Goal: Transaction & Acquisition: Purchase product/service

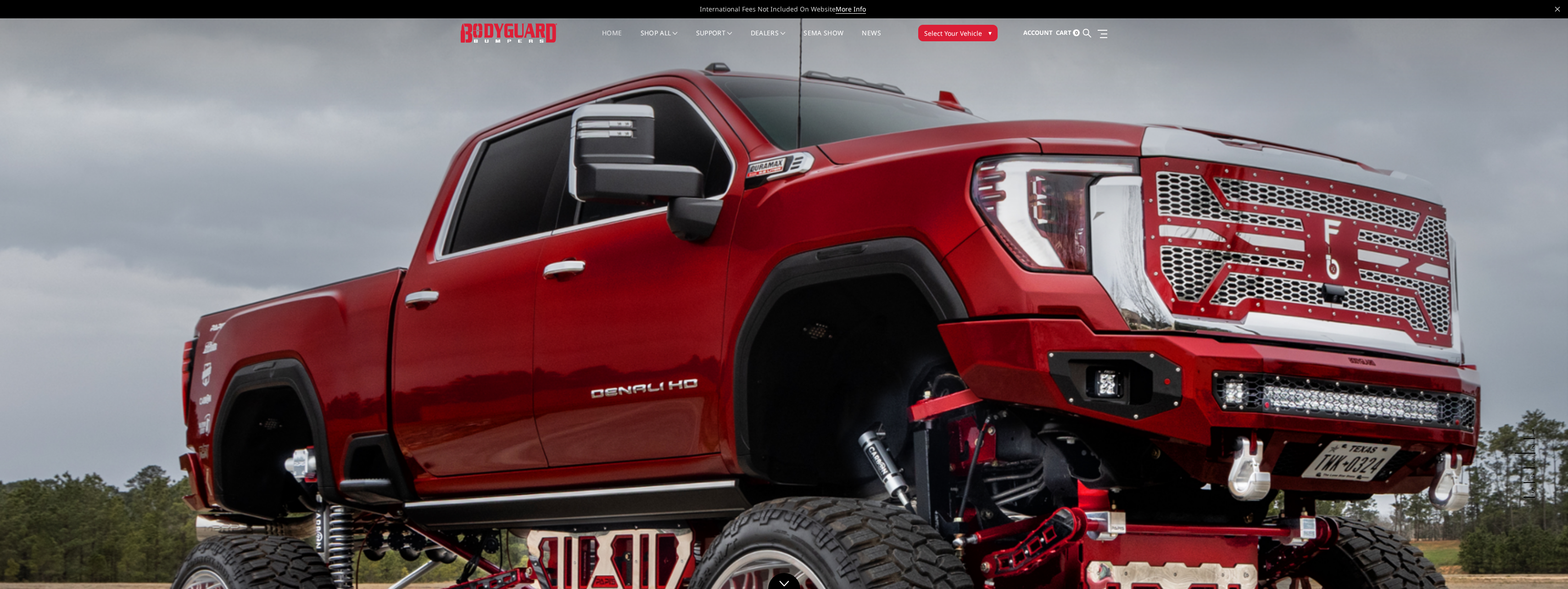
click at [963, 35] on span "Select Your Vehicle" at bounding box center [953, 33] width 58 height 10
click at [989, 34] on span "▾" at bounding box center [990, 33] width 4 height 10
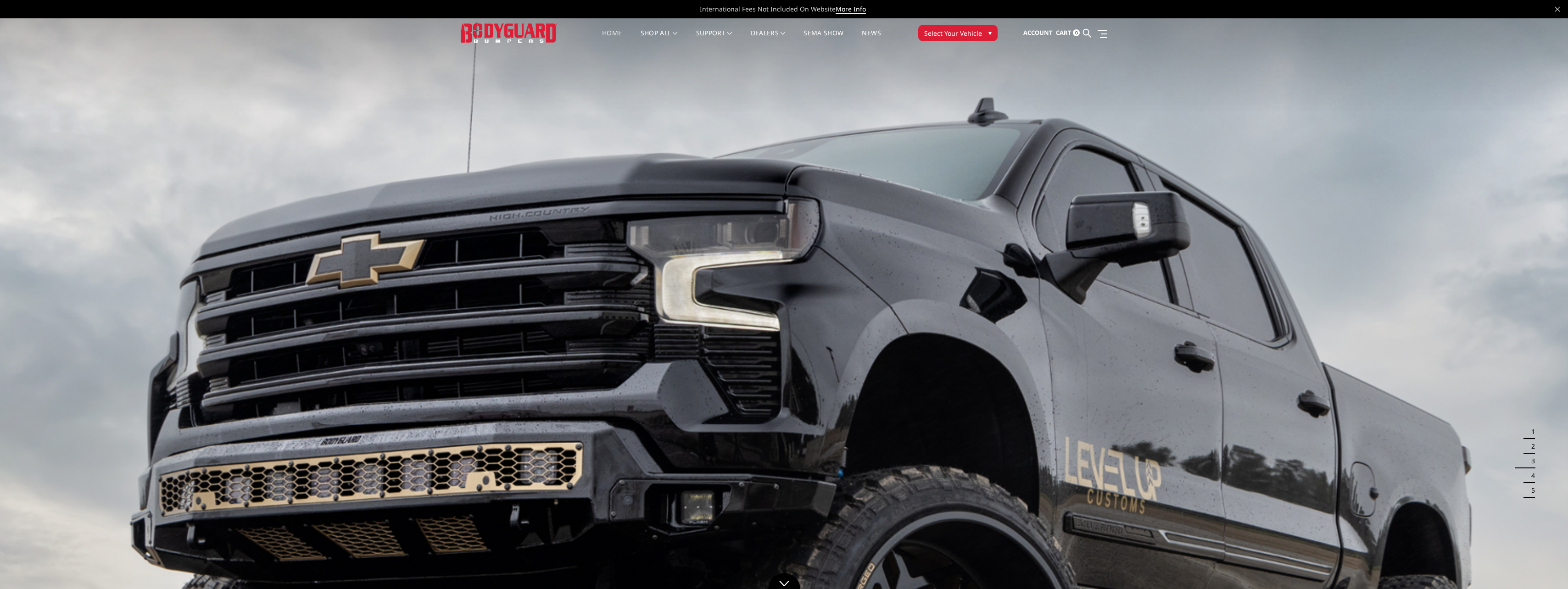
click at [989, 34] on span "▾" at bounding box center [990, 33] width 4 height 10
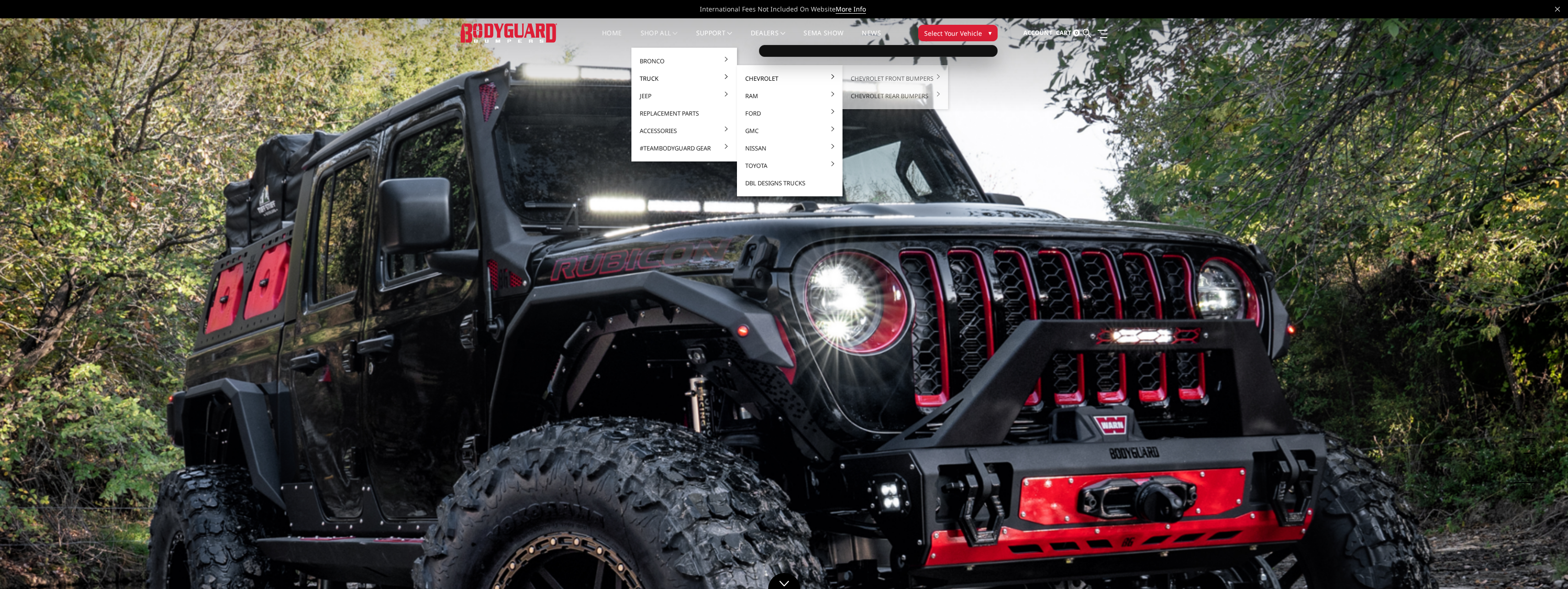
click at [759, 80] on link "Chevrolet" at bounding box center [790, 78] width 98 height 18
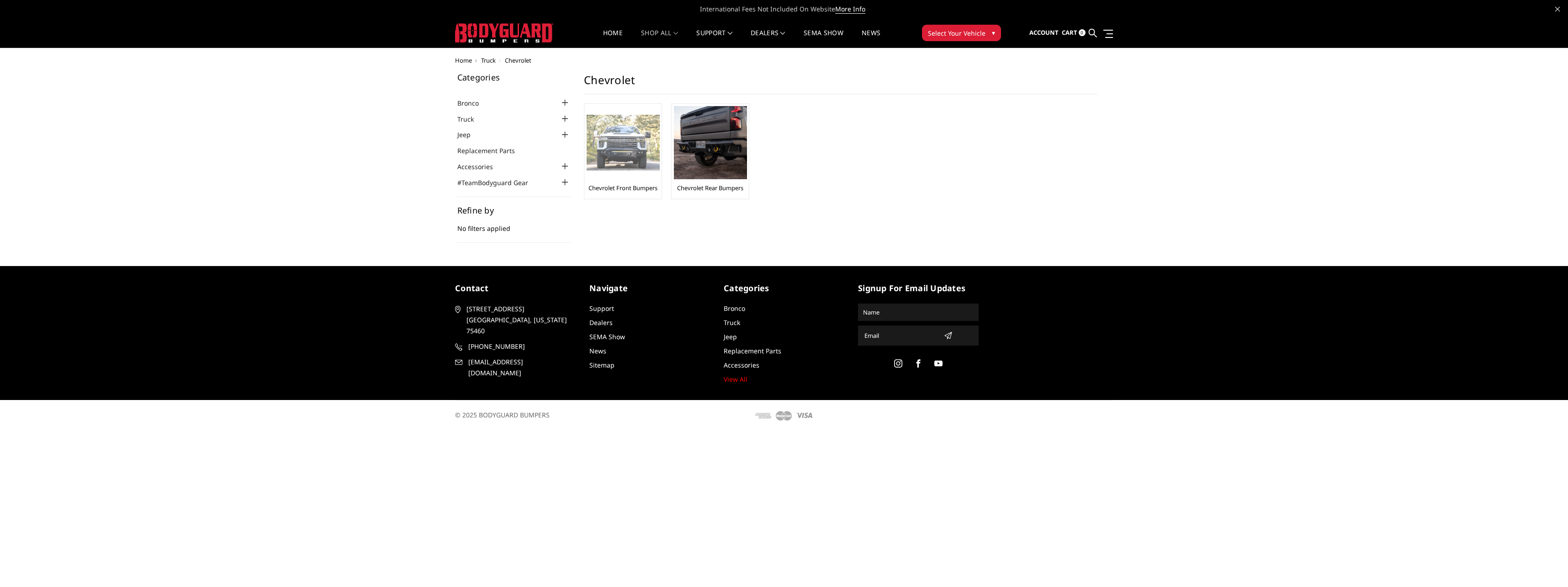
click at [622, 134] on img at bounding box center [623, 142] width 73 height 56
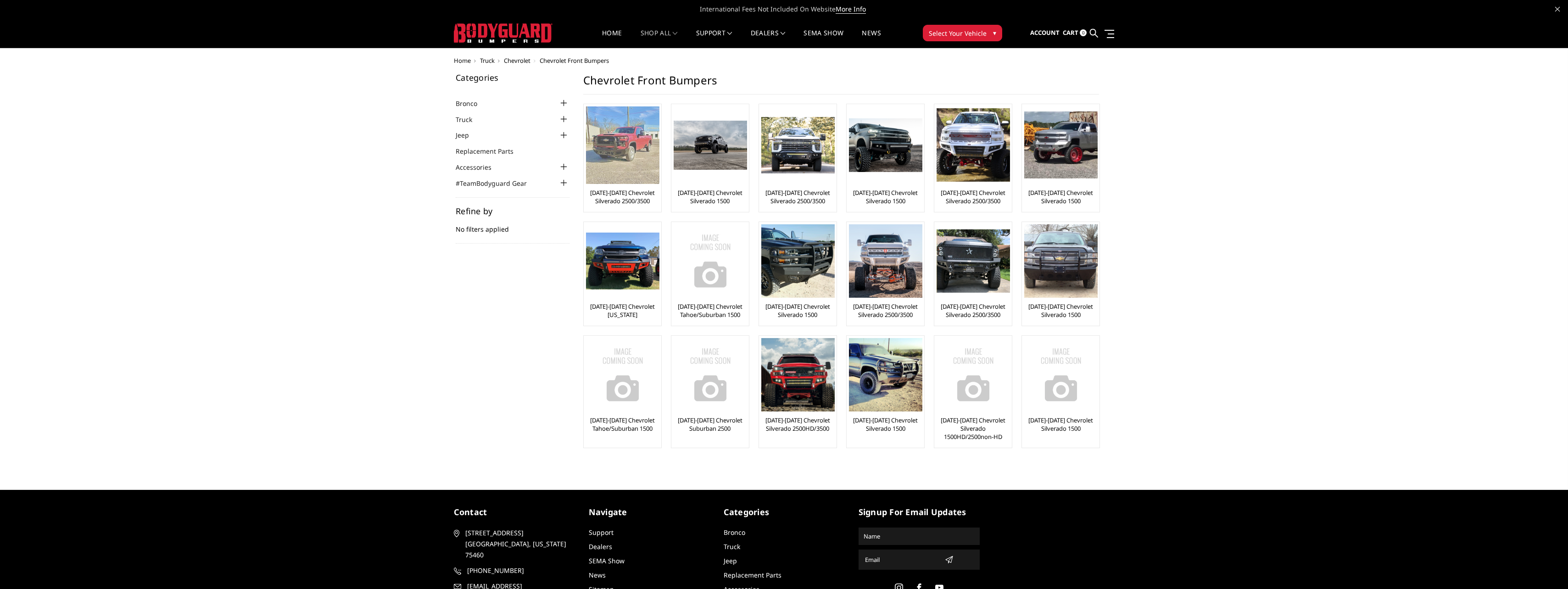
click at [616, 171] on img at bounding box center [622, 145] width 73 height 78
click at [614, 143] on img at bounding box center [622, 145] width 73 height 78
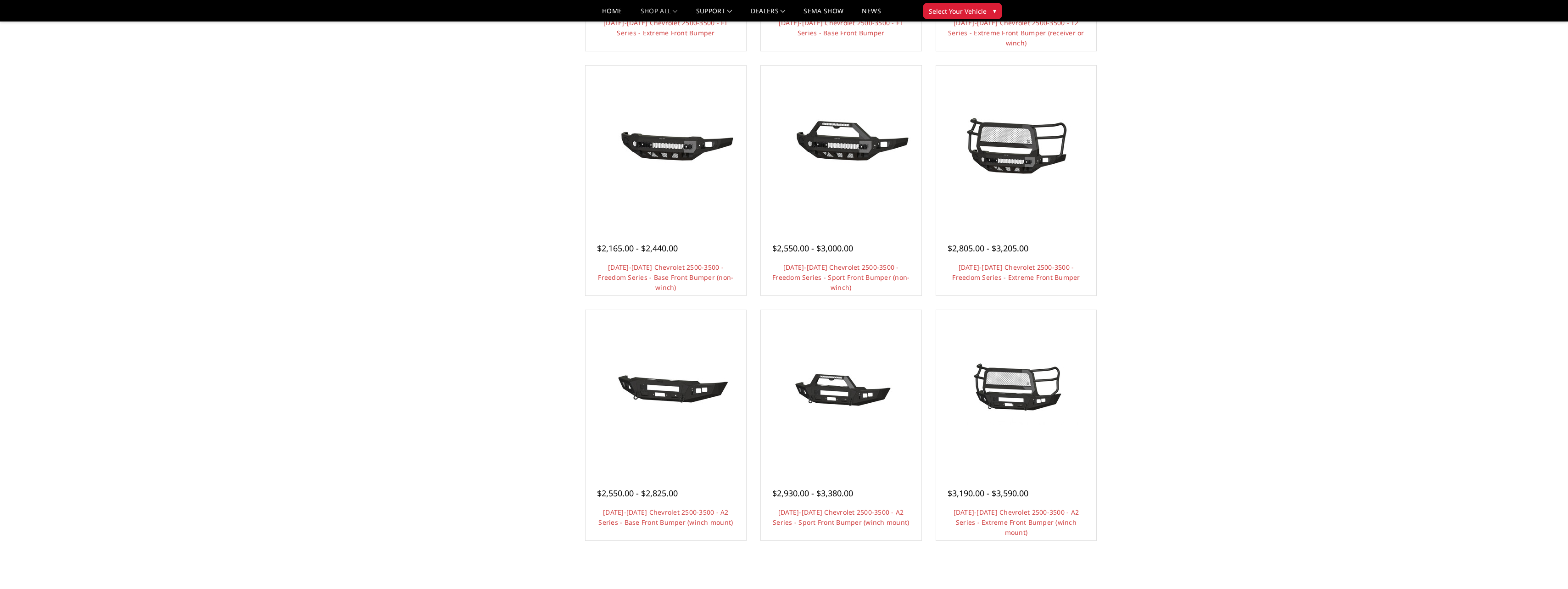
scroll to position [94, 0]
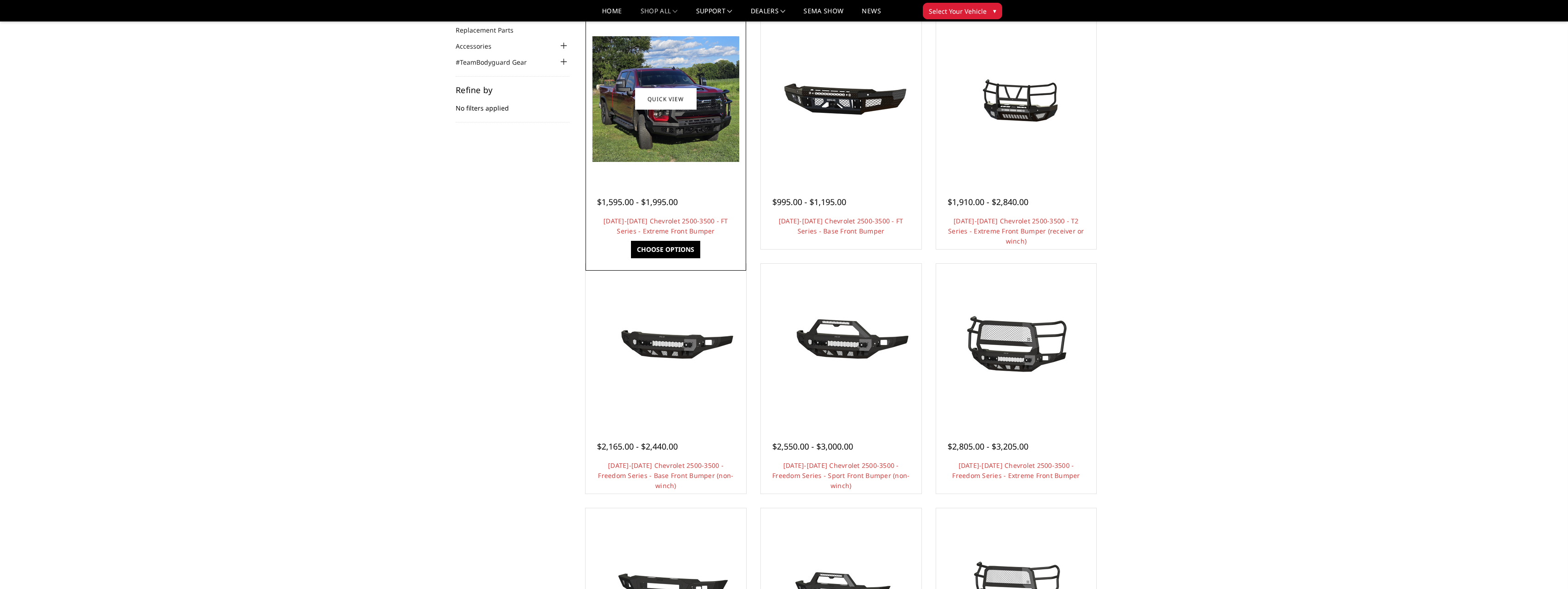
click at [671, 122] on img at bounding box center [665, 99] width 147 height 126
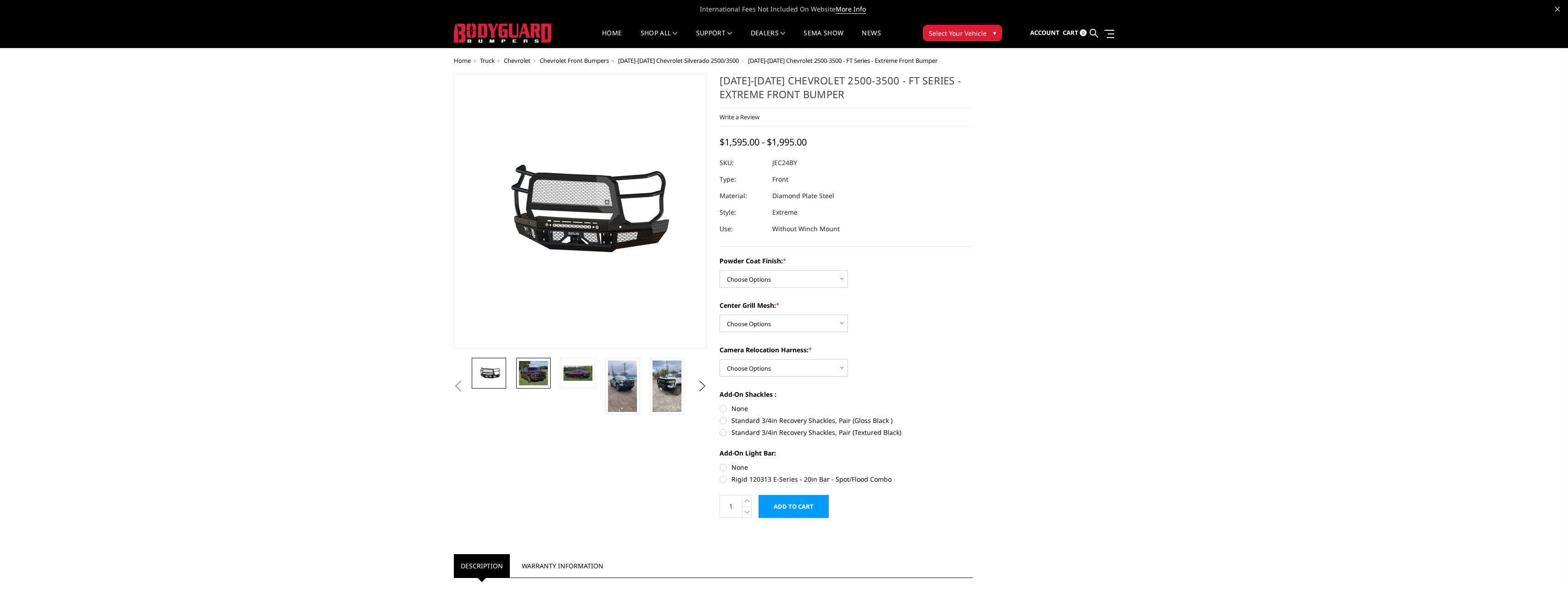
click at [530, 375] on img at bounding box center [533, 373] width 29 height 25
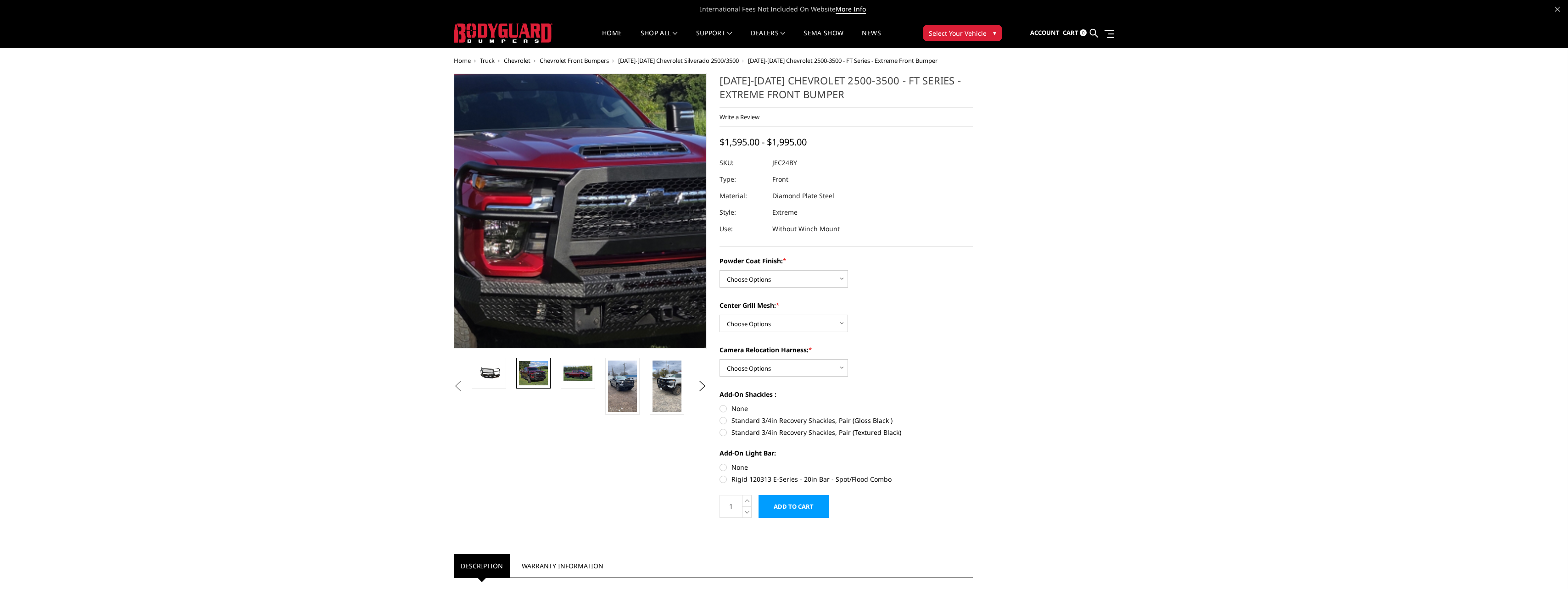
click at [617, 240] on img at bounding box center [532, 187] width 587 height 502
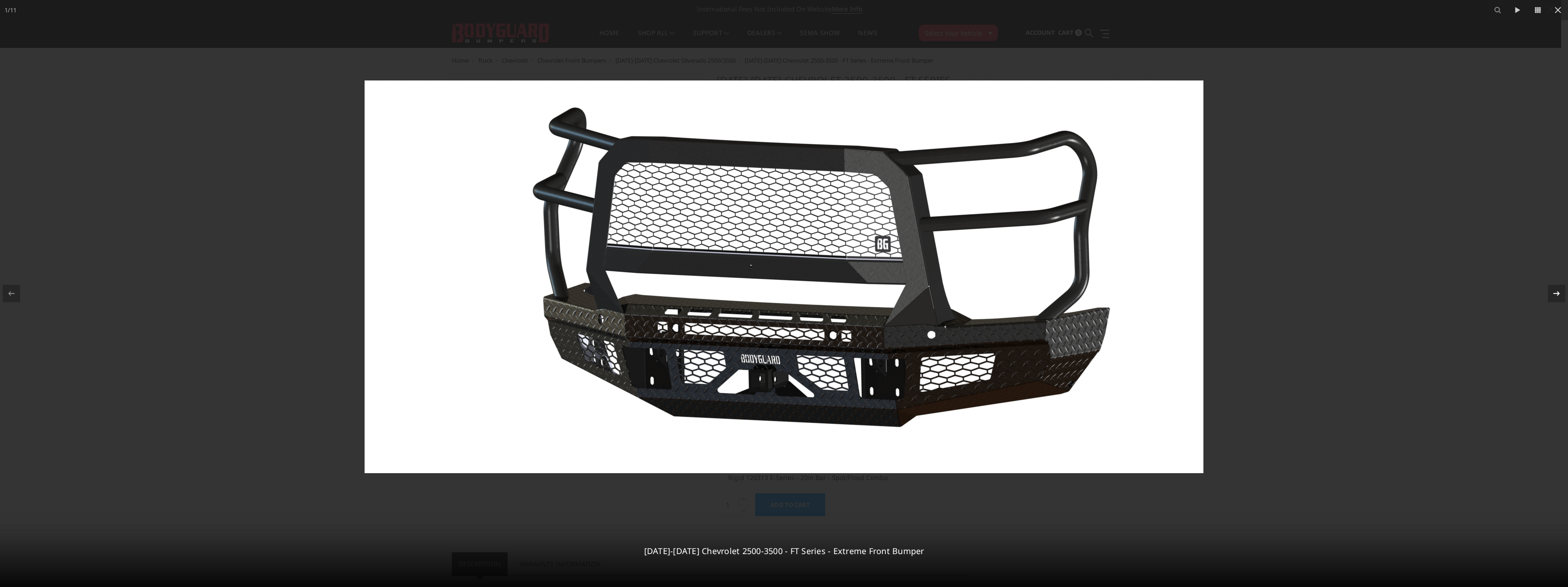
click at [1557, 298] on icon at bounding box center [1556, 293] width 11 height 11
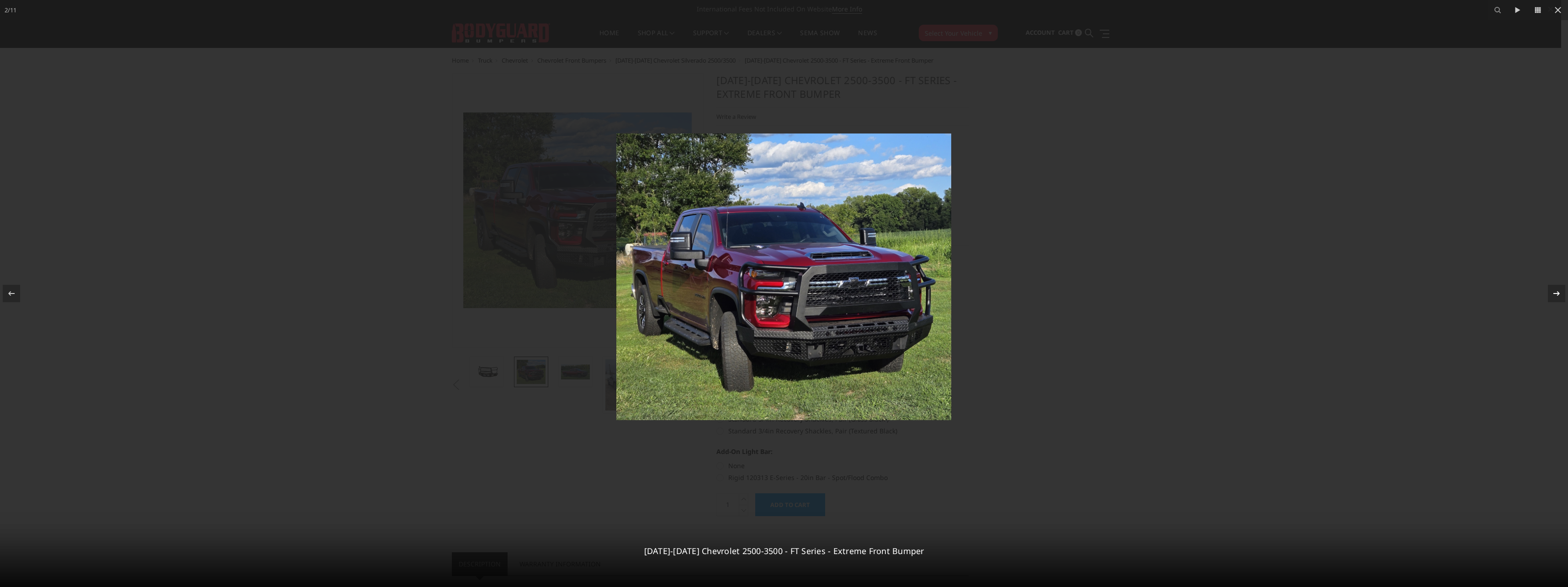
click at [1557, 298] on icon at bounding box center [1556, 293] width 11 height 11
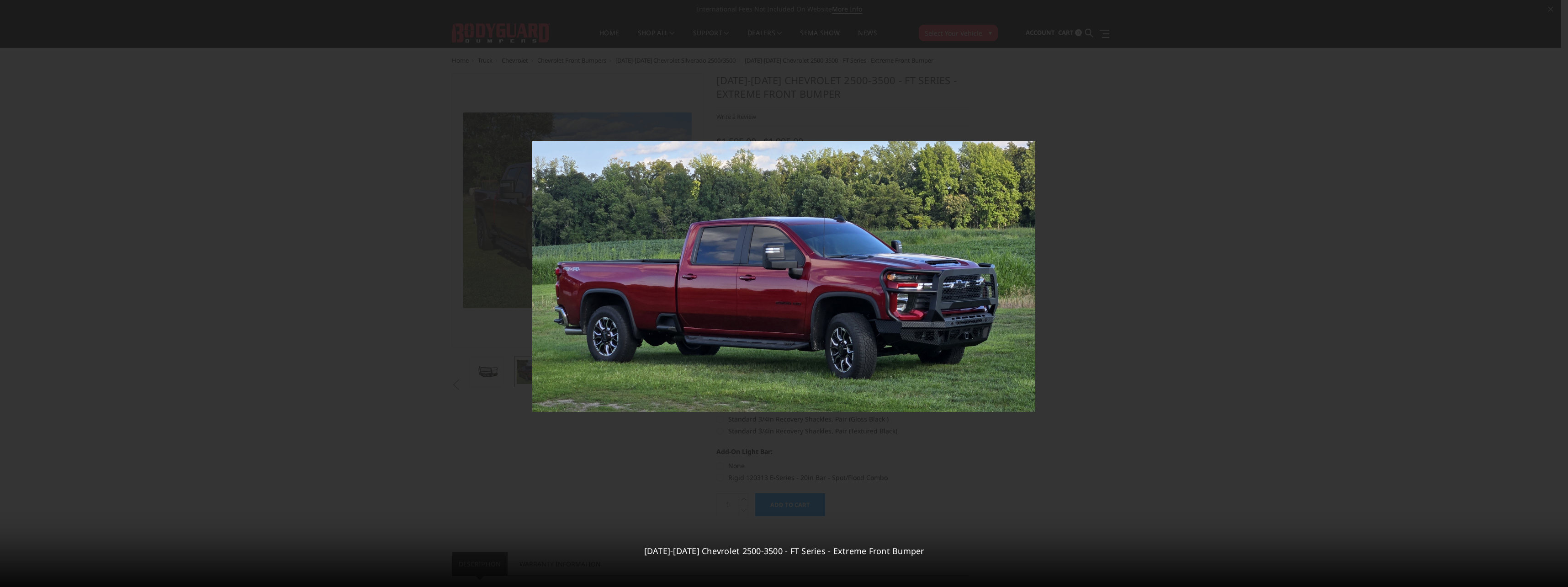
click at [1557, 298] on div "3 / 11 2024-2025 Chevrolet 2500-3500 - FT Series - Extreme Front Bumper" at bounding box center [784, 294] width 1568 height 587
click at [1557, 294] on icon at bounding box center [1556, 293] width 11 height 11
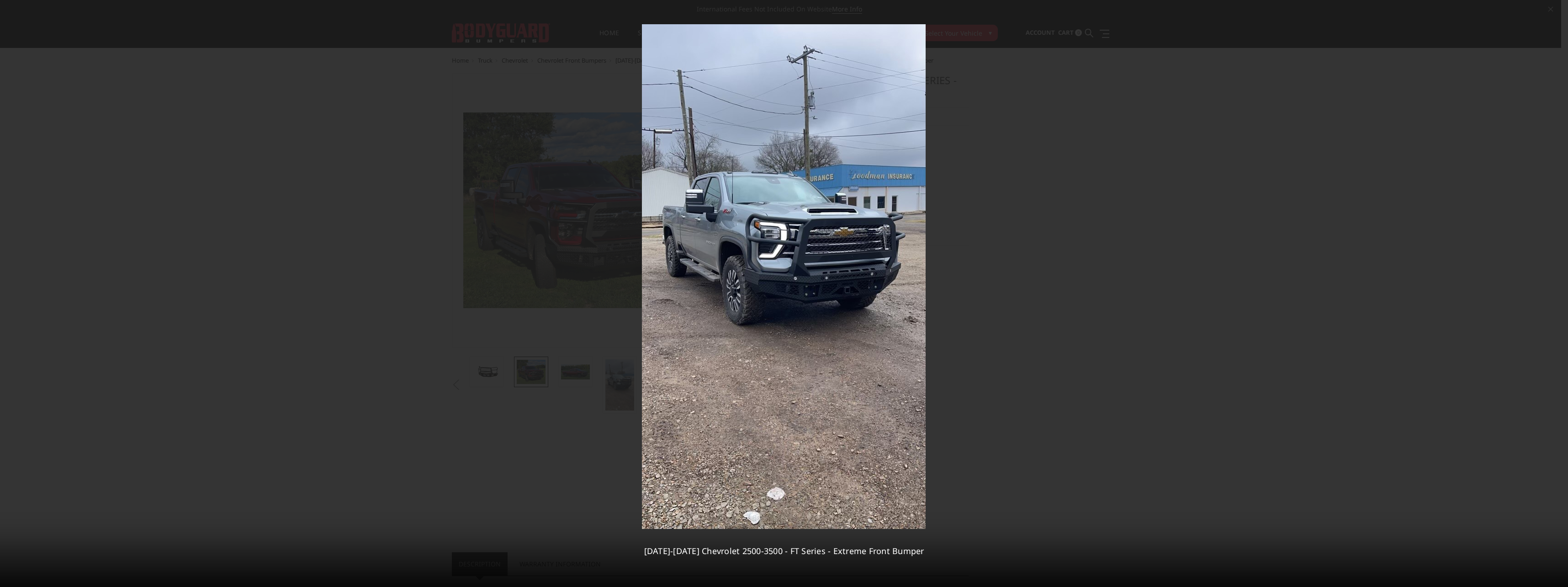
click at [1557, 294] on div "4 / 11 2024-2025 Chevrolet 2500-3500 - FT Series - Extreme Front Bumper" at bounding box center [784, 294] width 1568 height 587
click at [1558, 293] on icon at bounding box center [1556, 293] width 11 height 11
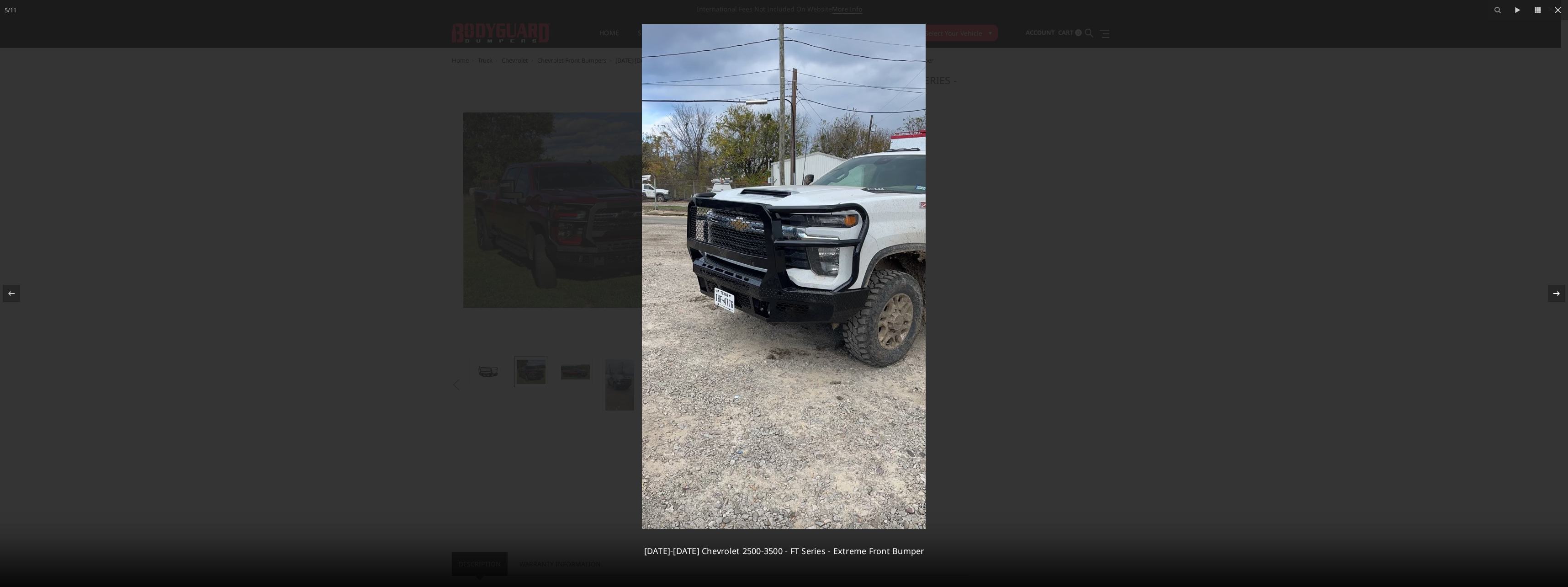
click at [1558, 293] on icon at bounding box center [1556, 293] width 11 height 11
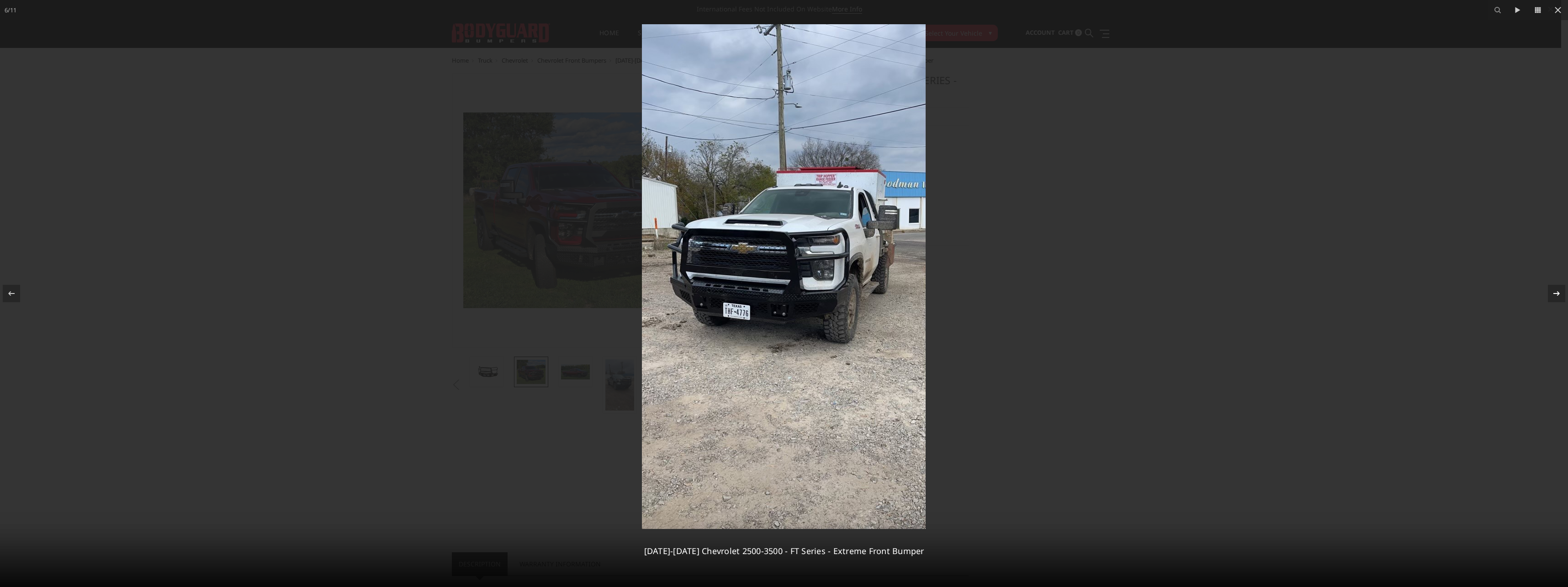
click at [1558, 293] on icon at bounding box center [1556, 293] width 11 height 11
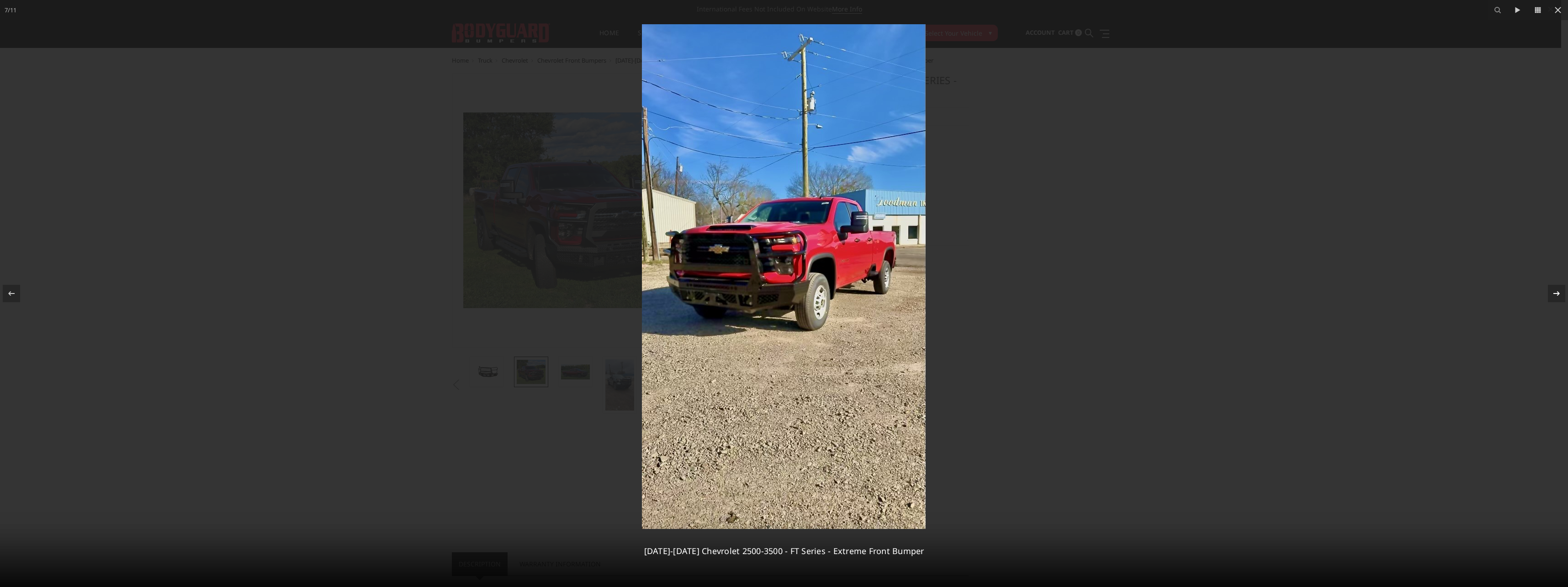
click at [1558, 293] on icon at bounding box center [1556, 293] width 11 height 11
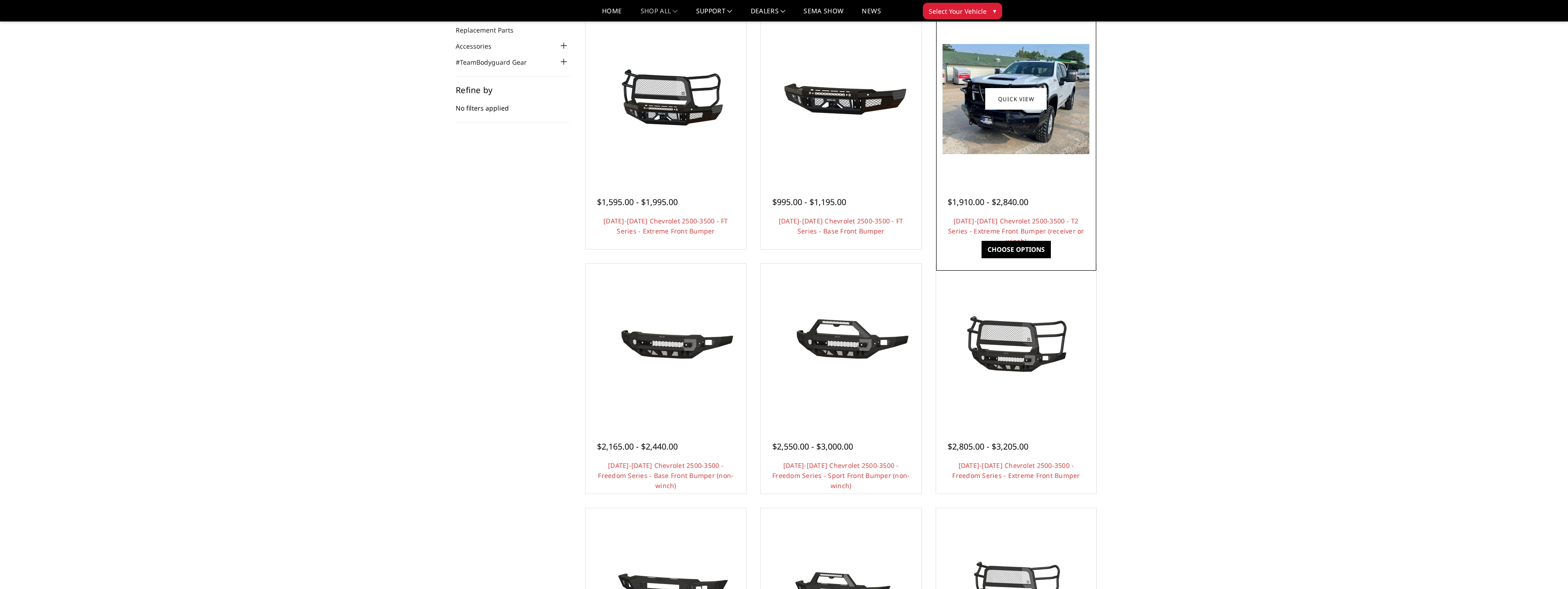
click at [1019, 117] on img at bounding box center [1016, 99] width 147 height 110
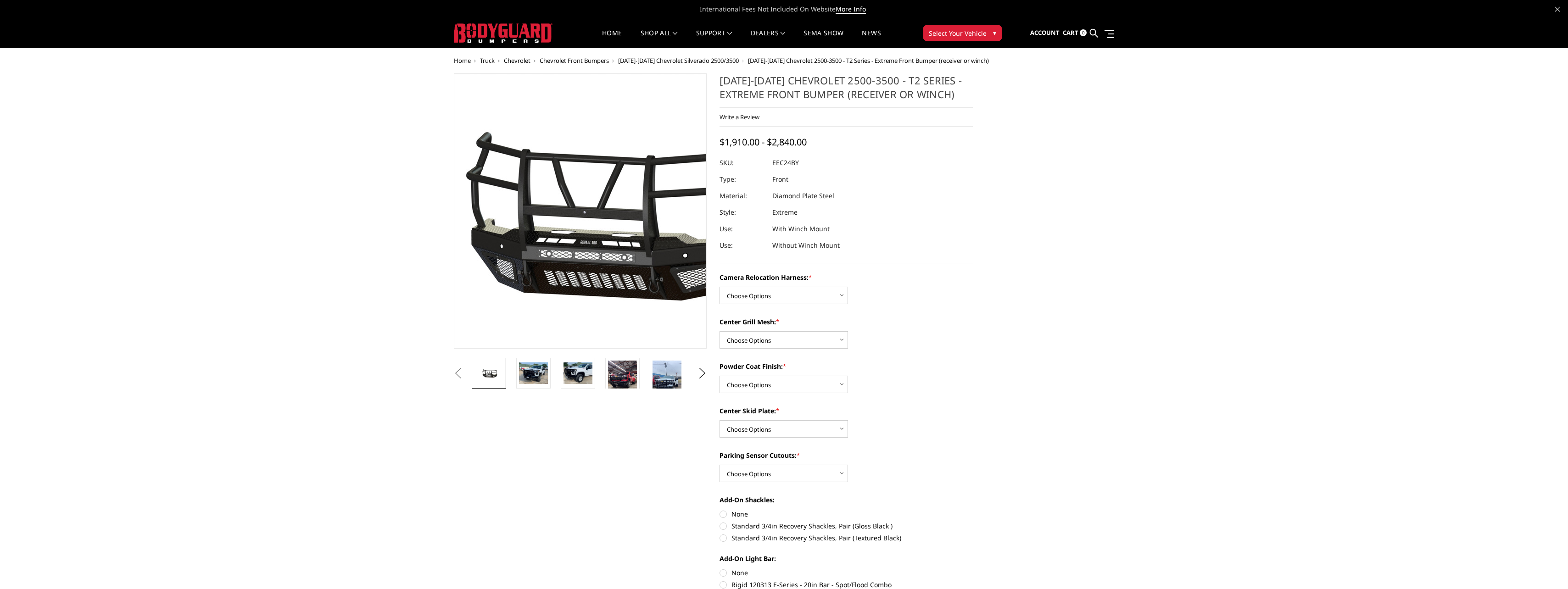
click at [567, 206] on img at bounding box center [598, 211] width 587 height 275
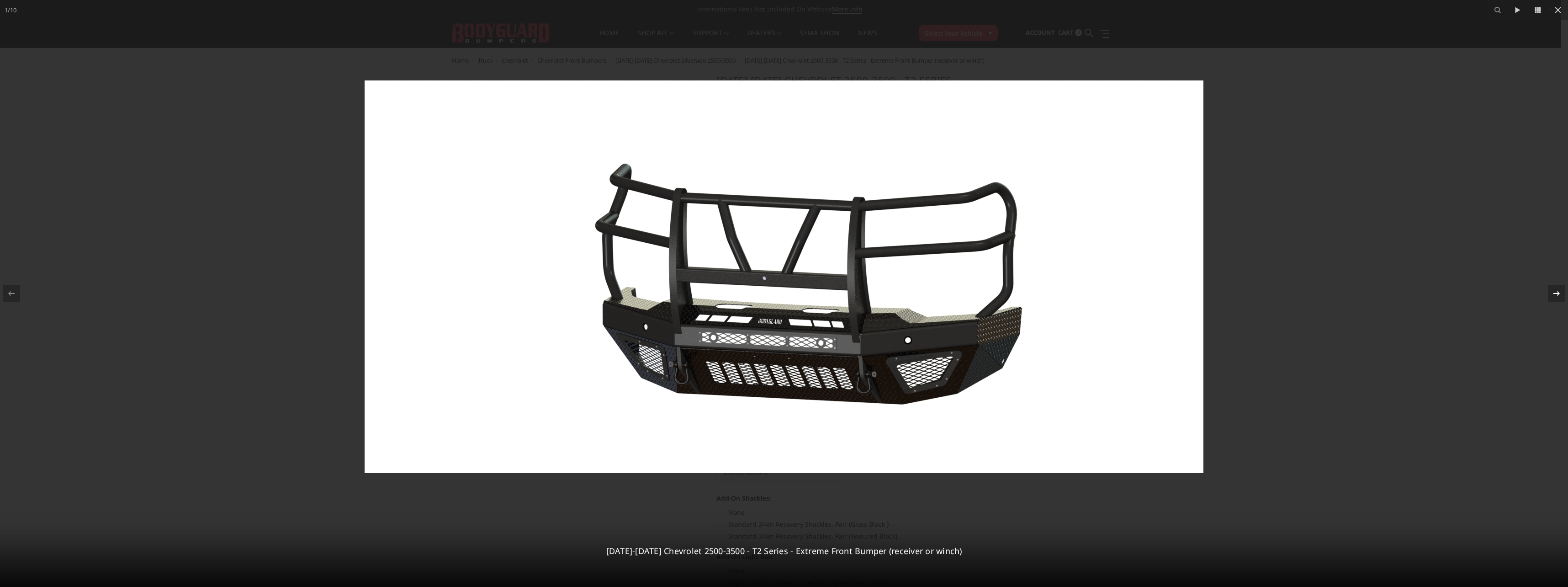
click at [1555, 295] on icon at bounding box center [1556, 293] width 11 height 11
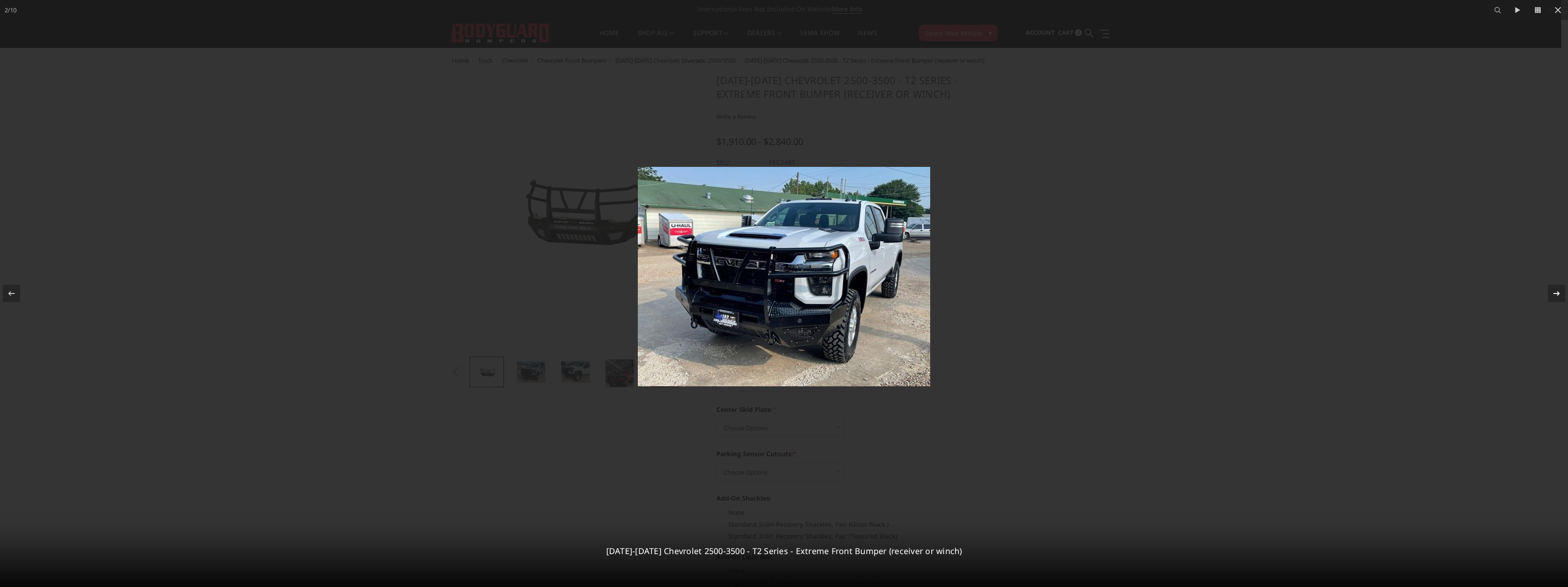
click at [1557, 294] on icon at bounding box center [1556, 294] width 6 height 4
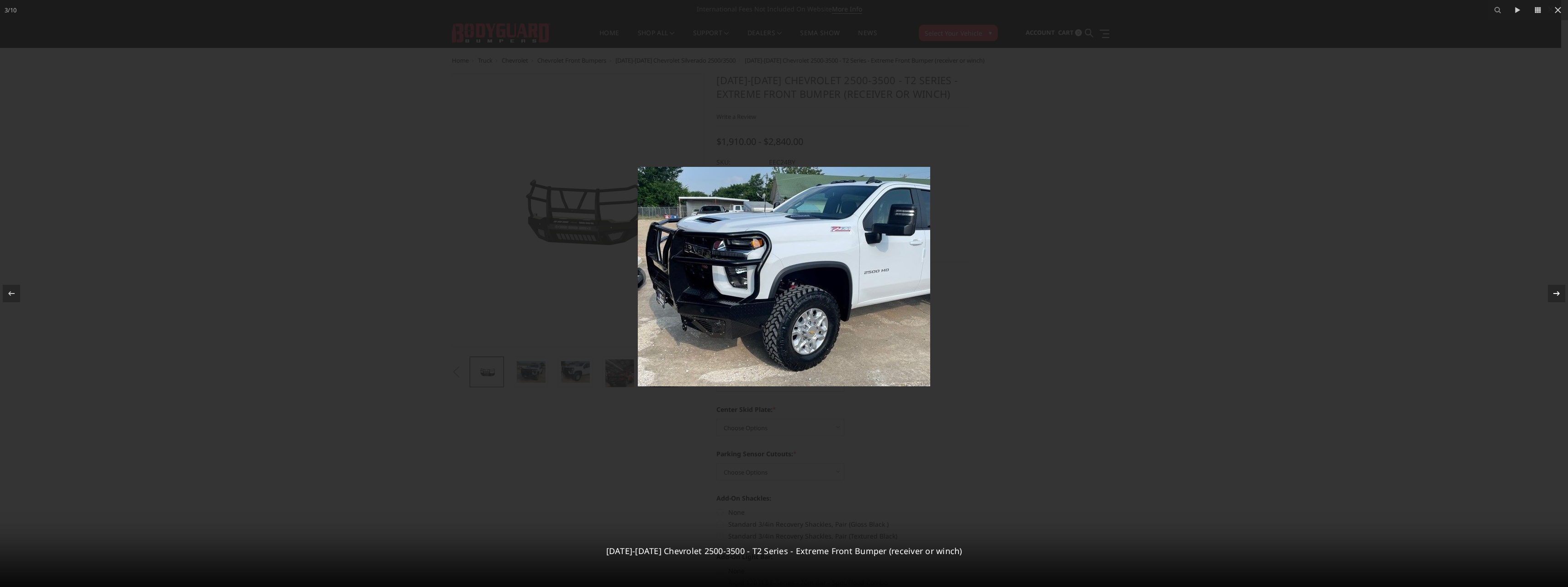
click at [1556, 296] on icon at bounding box center [1556, 293] width 11 height 11
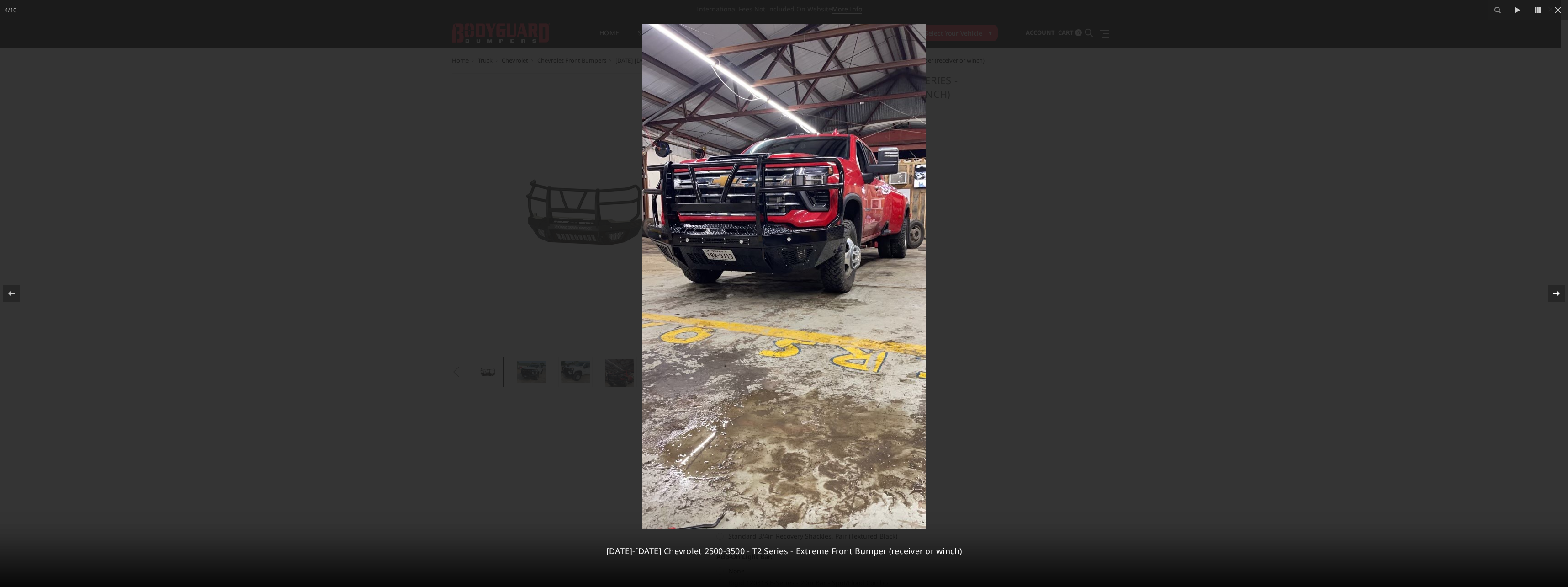
click at [1556, 296] on div "4 / 10 2024-2025 Chevrolet 2500-3500 - T2 Series - Extreme Front Bumper (receiv…" at bounding box center [784, 294] width 1568 height 587
click at [1556, 294] on icon at bounding box center [1556, 293] width 11 height 11
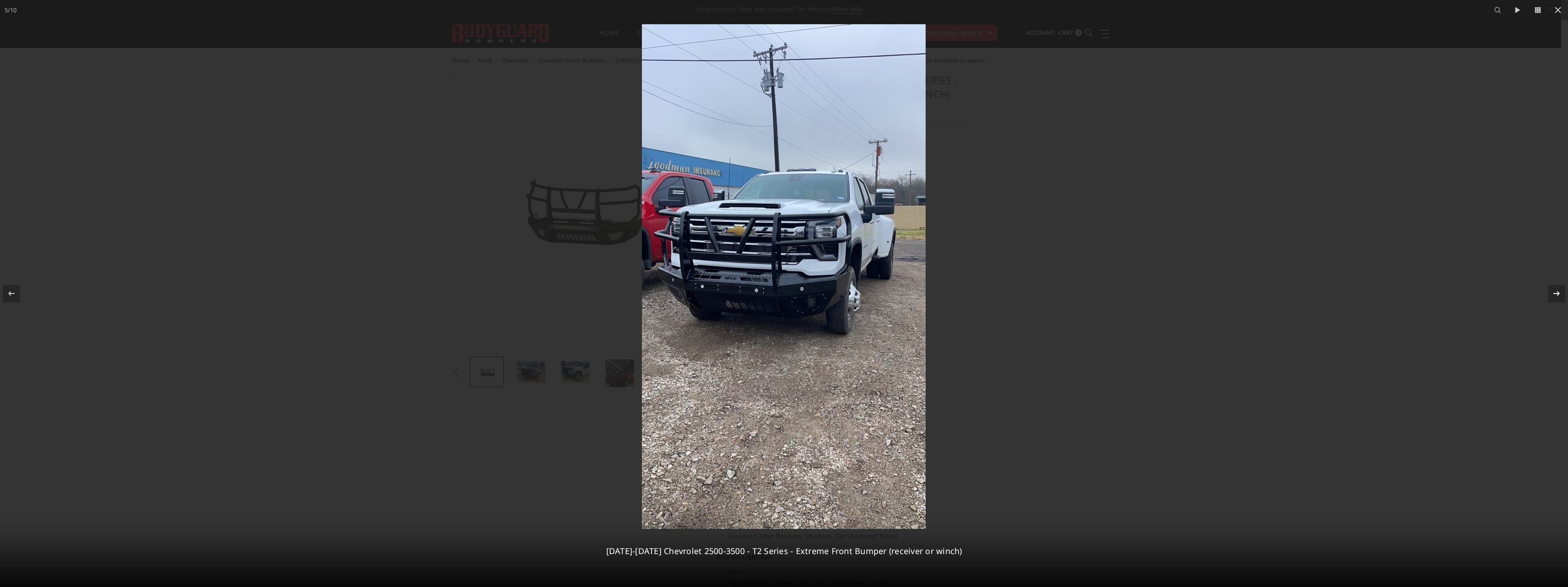
click at [1556, 294] on icon at bounding box center [1556, 293] width 11 height 11
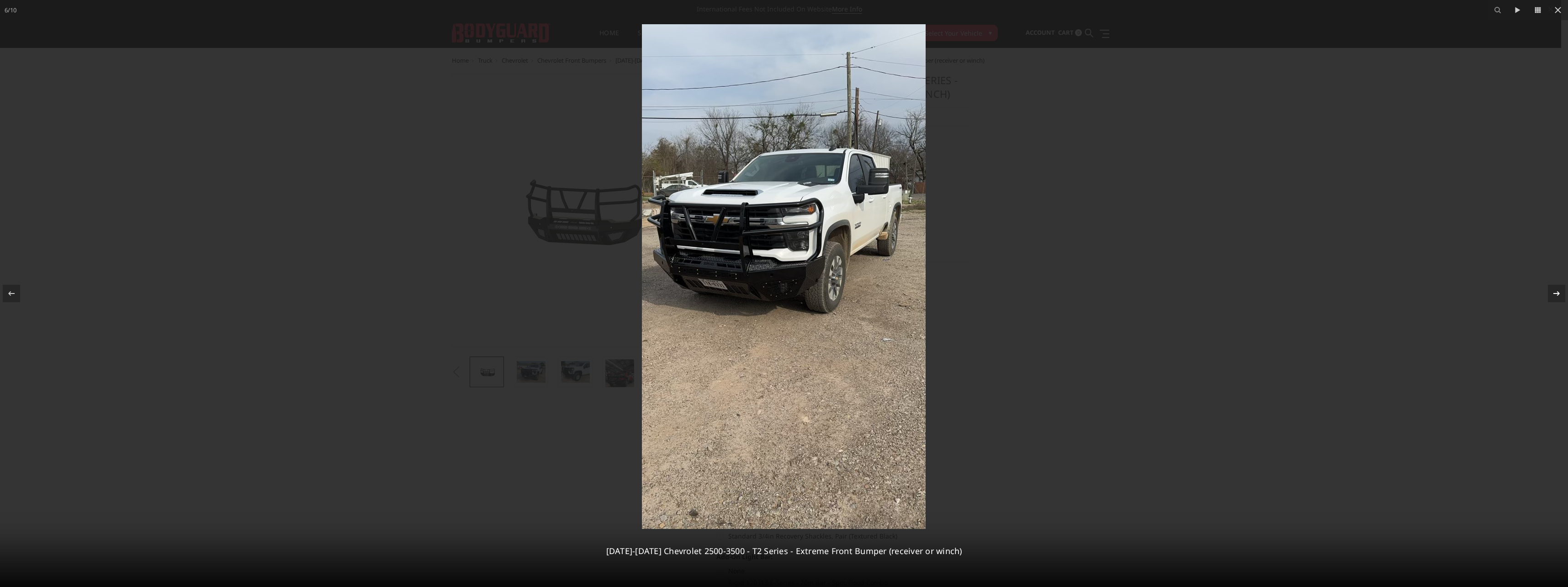
click at [1556, 294] on icon at bounding box center [1556, 293] width 11 height 11
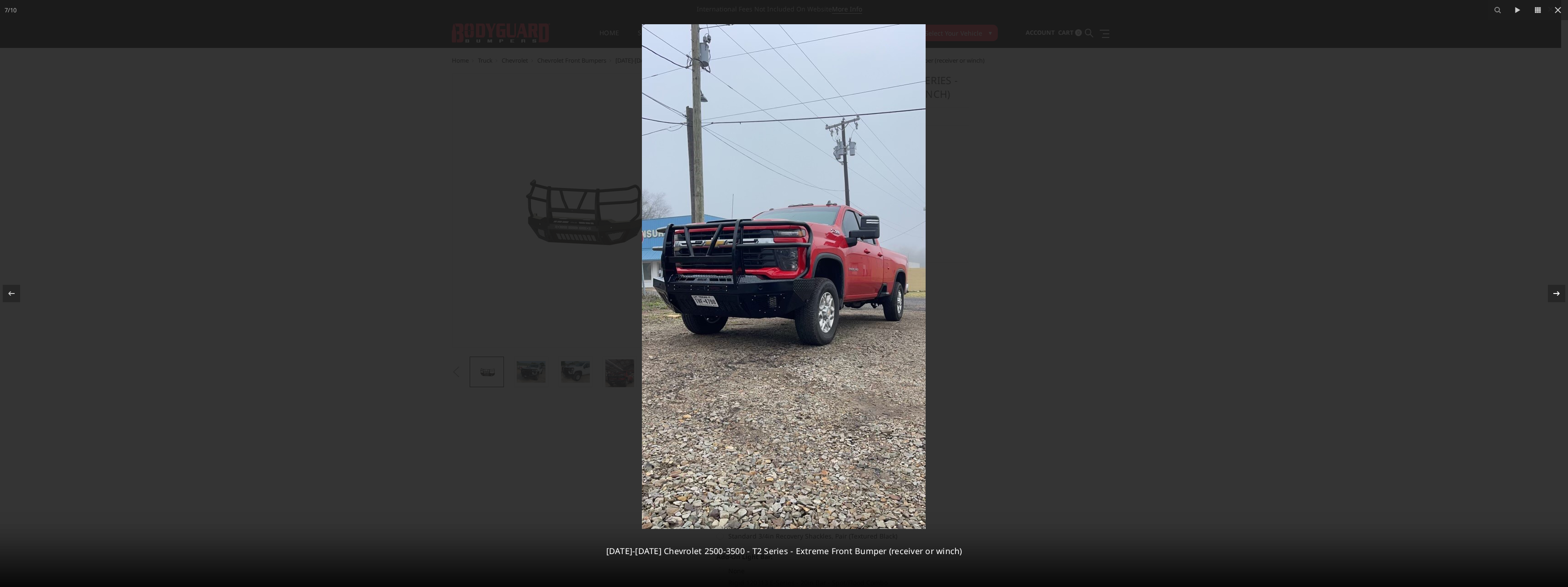
click at [1556, 294] on icon at bounding box center [1556, 293] width 11 height 11
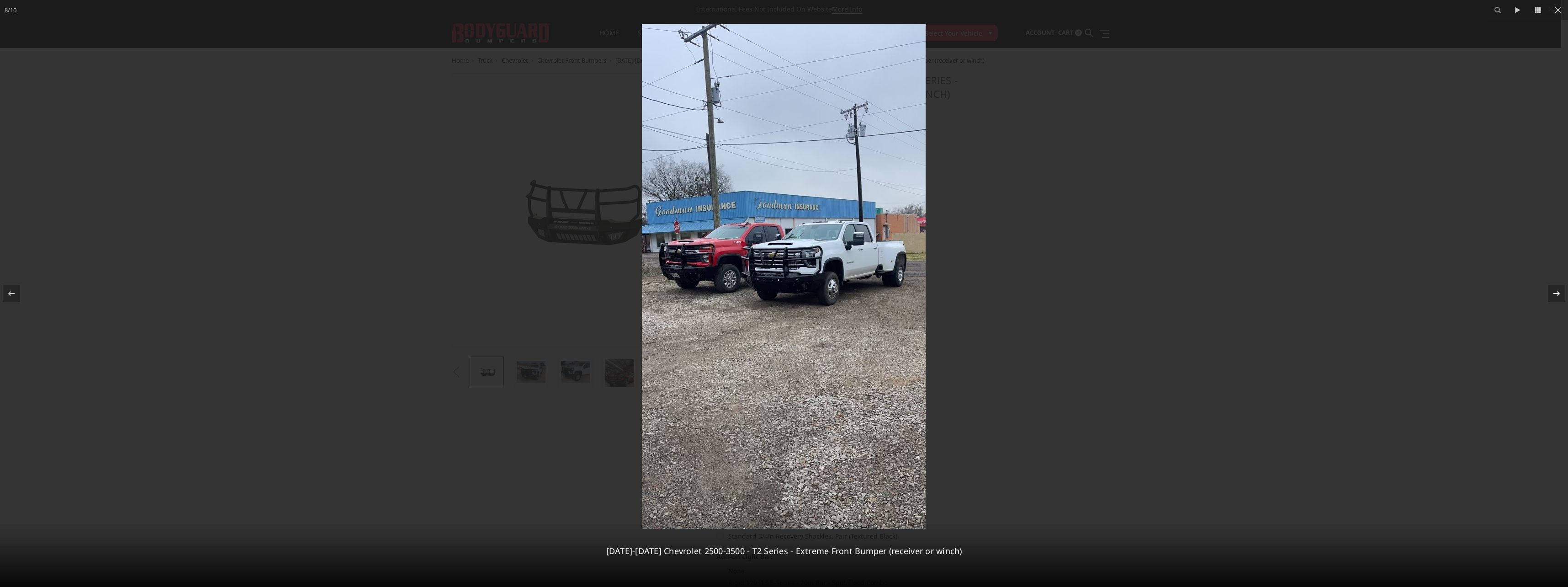
click at [1556, 294] on div "8 / 10 2024-2025 Chevrolet 2500-3500 - T2 Series - Extreme Front Bumper (receiv…" at bounding box center [784, 294] width 1568 height 587
click at [1556, 294] on icon at bounding box center [1556, 293] width 11 height 11
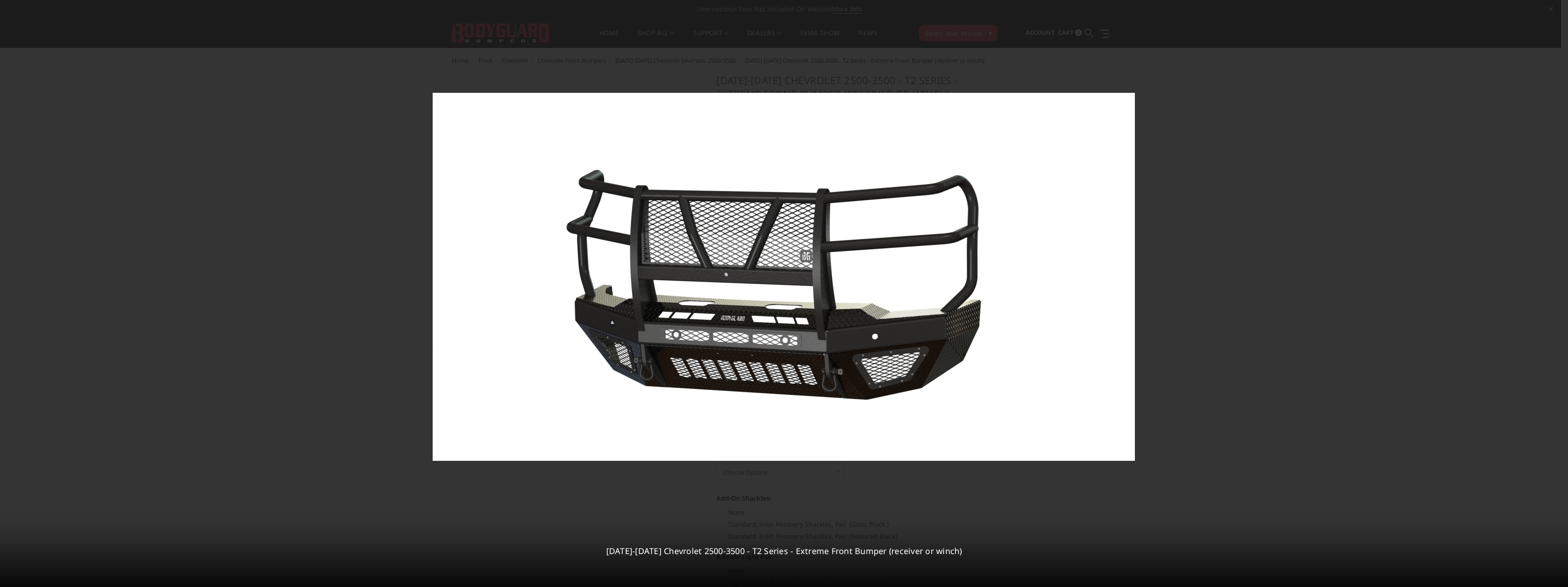
click at [1556, 294] on div "9 / 10 2024-2025 Chevrolet 2500-3500 - T2 Series - Extreme Front Bumper (receiv…" at bounding box center [784, 294] width 1568 height 587
click at [1556, 293] on icon at bounding box center [1556, 293] width 11 height 11
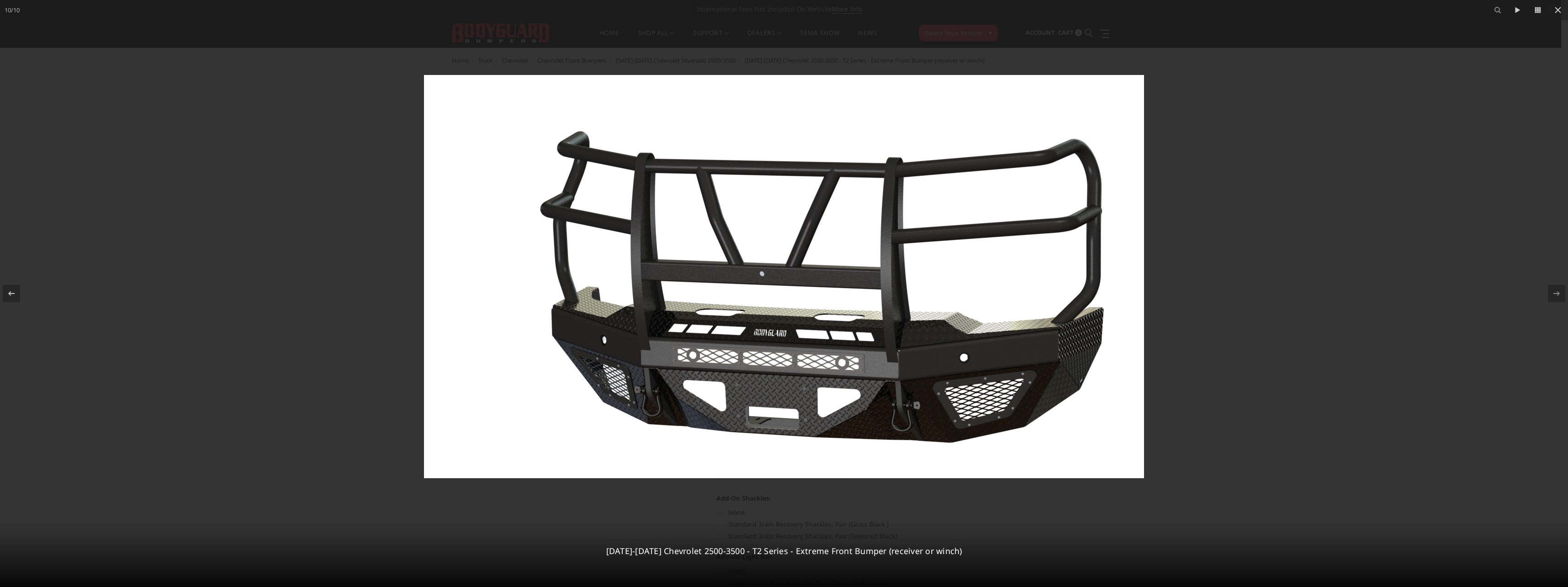
click at [765, 280] on img at bounding box center [784, 276] width 720 height 403
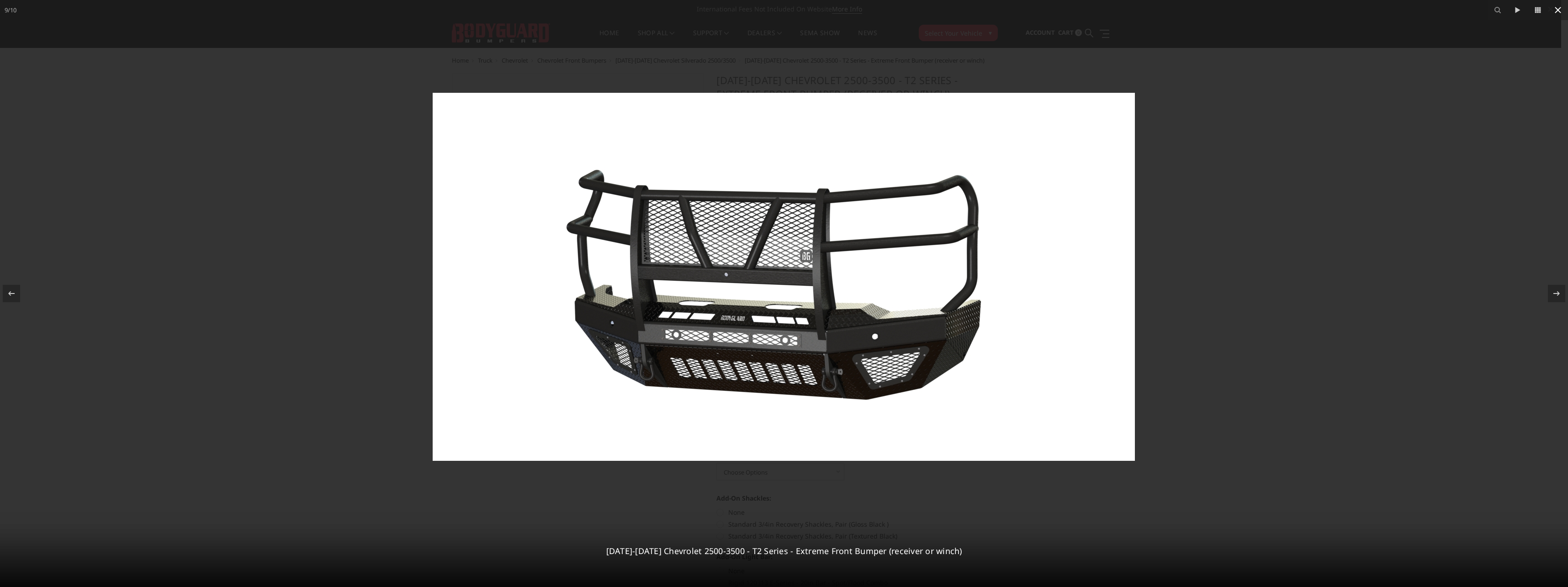
click at [1557, 10] on icon at bounding box center [1557, 10] width 6 height 6
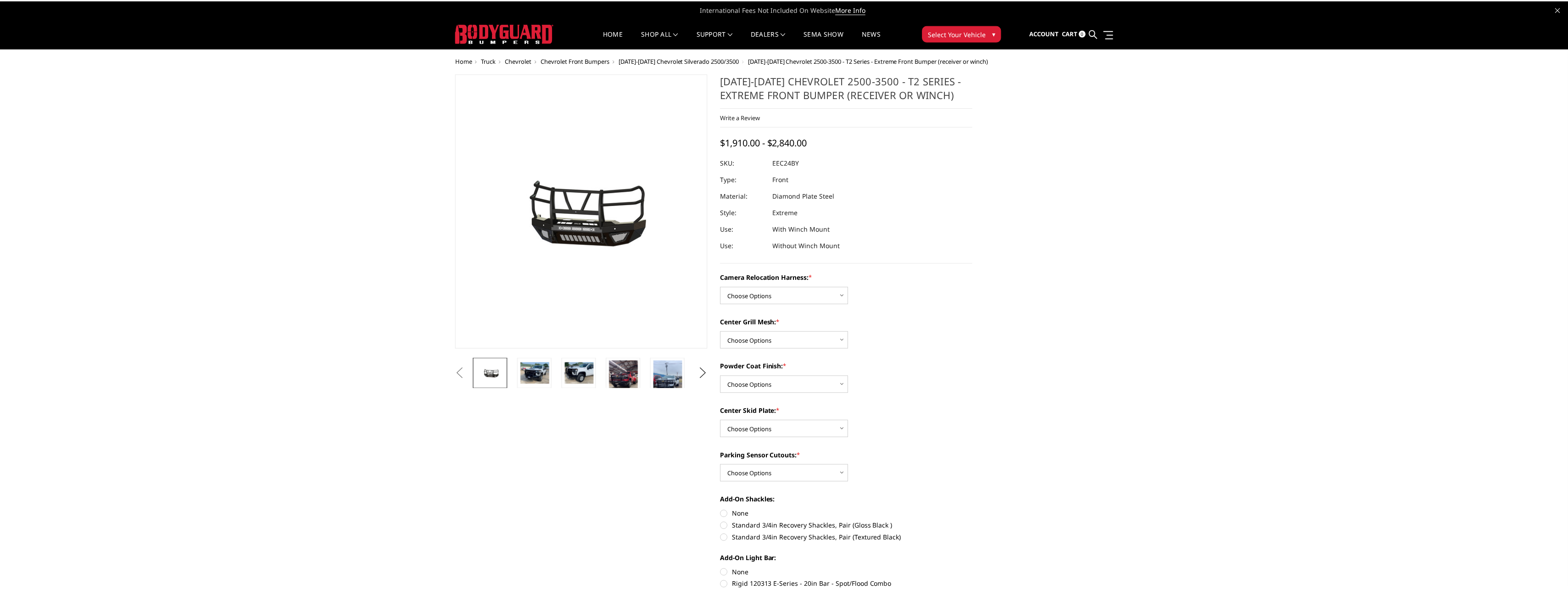
scroll to position [0, 224]
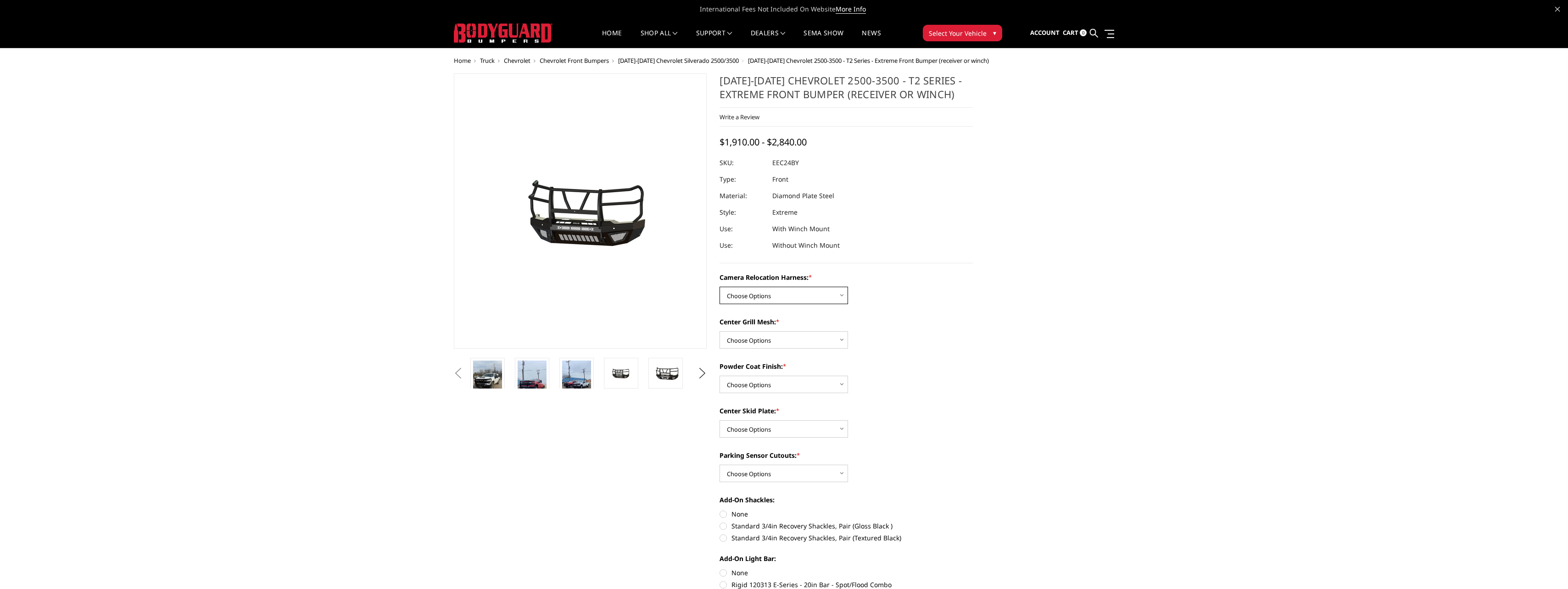
click at [841, 295] on select "Choose Options Without camera harness With camera harness" at bounding box center [784, 295] width 129 height 18
select select "3731"
click at [720, 287] on select "Choose Options Without camera harness With camera harness" at bounding box center [784, 295] width 129 height 18
click at [842, 339] on select "Choose Options Without expanded metal With expanded metal" at bounding box center [784, 340] width 129 height 18
select select "3729"
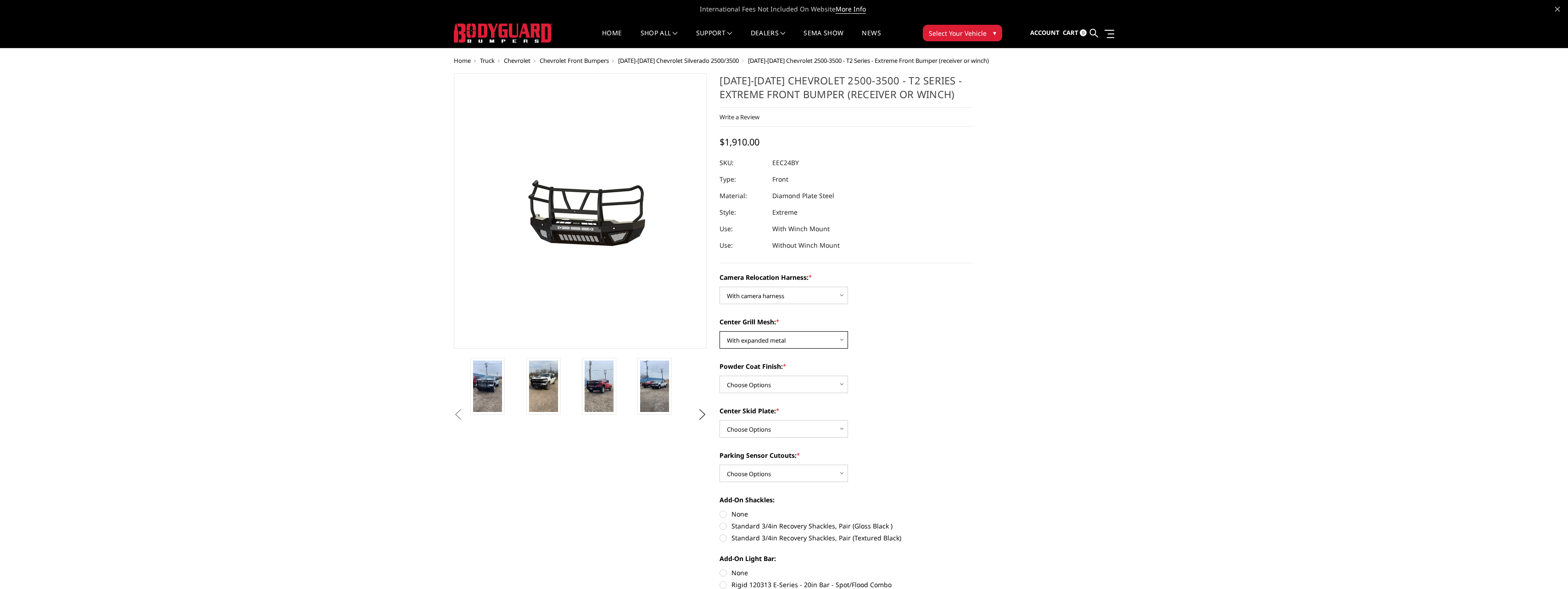
click at [720, 331] on select "Choose Options Without expanded metal With expanded metal" at bounding box center [784, 340] width 129 height 18
click at [843, 384] on select "Choose Options Textured Black Powder Coat Gloss Black Powder Coat Bare Metal" at bounding box center [784, 384] width 129 height 18
select select "3727"
click at [720, 376] on select "Choose Options Textured Black Powder Coat Gloss Black Powder Coat Bare Metal" at bounding box center [784, 384] width 129 height 18
click at [843, 427] on select "Choose Options Winch Mount Skid Plate Standard Skid Plate (included) 2" Receive…" at bounding box center [784, 429] width 129 height 18
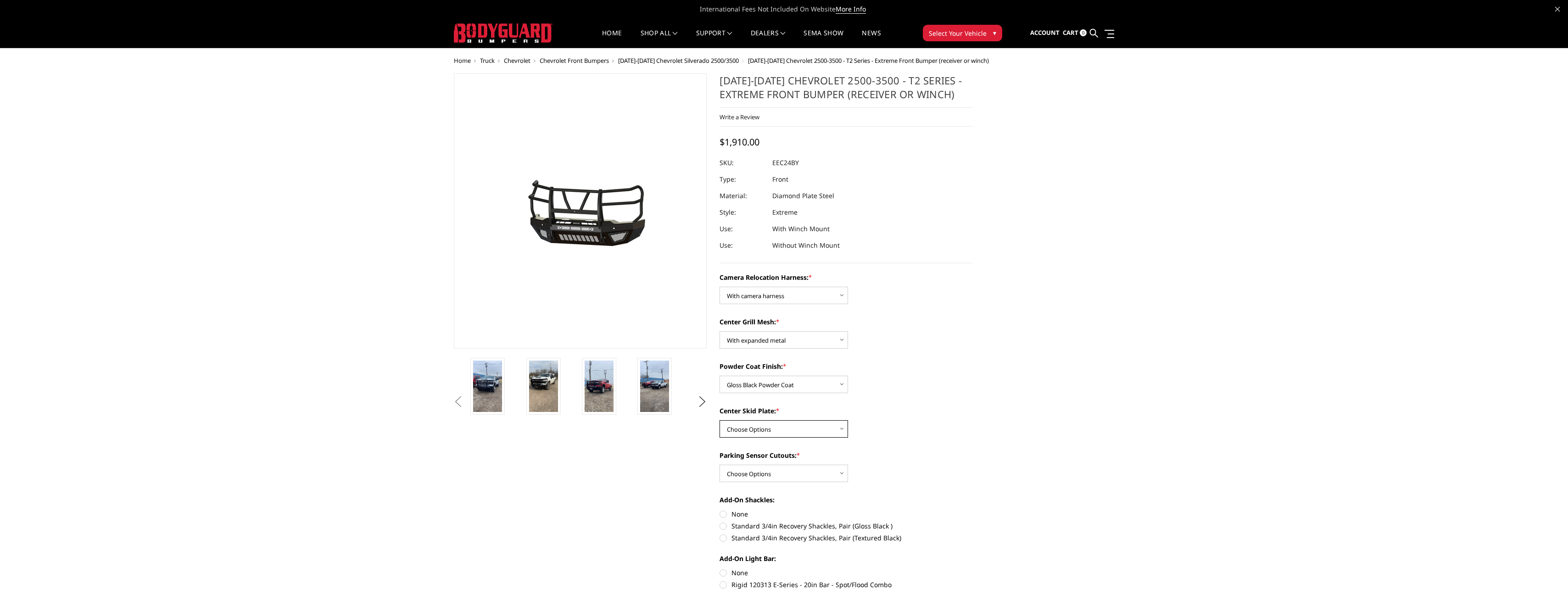
select select "3723"
click at [720, 420] on select "Choose Options Winch Mount Skid Plate Standard Skid Plate (included) 2" Receive…" at bounding box center [784, 429] width 129 height 18
click at [843, 473] on select "Choose Options Yes - With Parking Sensor Cutouts" at bounding box center [784, 473] width 129 height 18
click at [720, 465] on select "Choose Options Yes - With Parking Sensor Cutouts" at bounding box center [784, 473] width 129 height 18
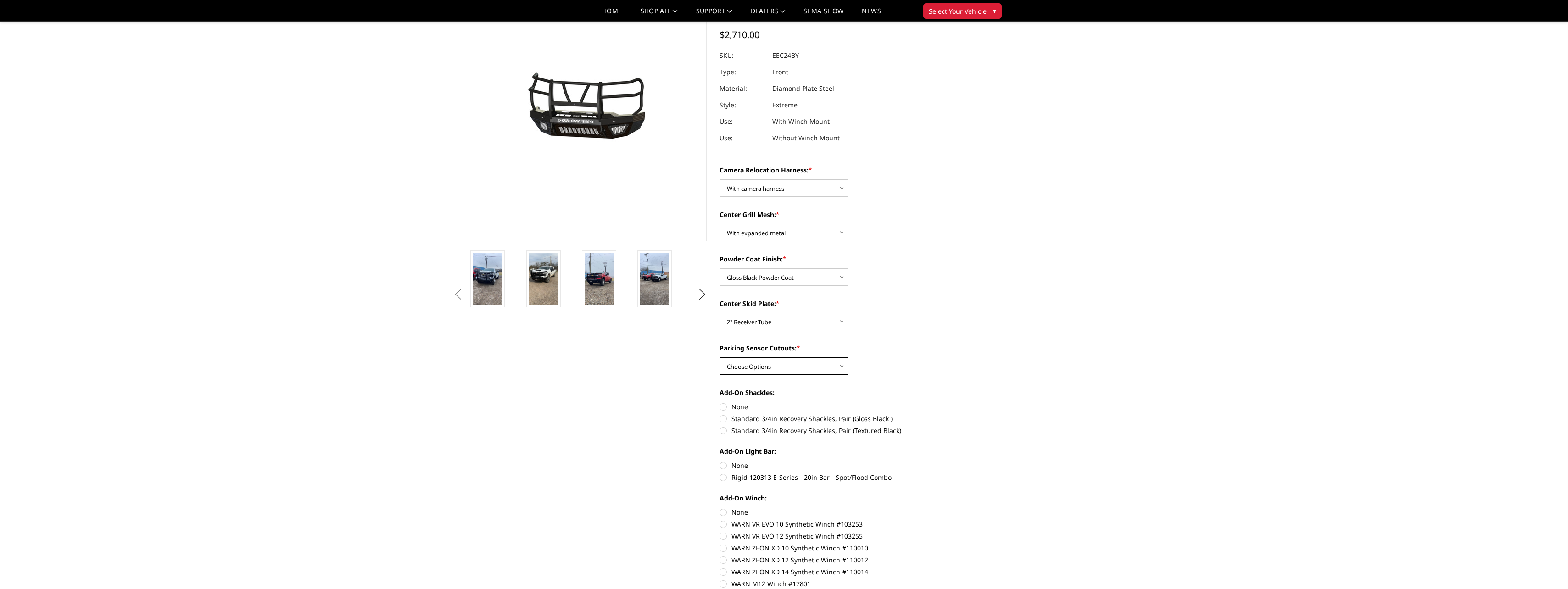
scroll to position [92, 0]
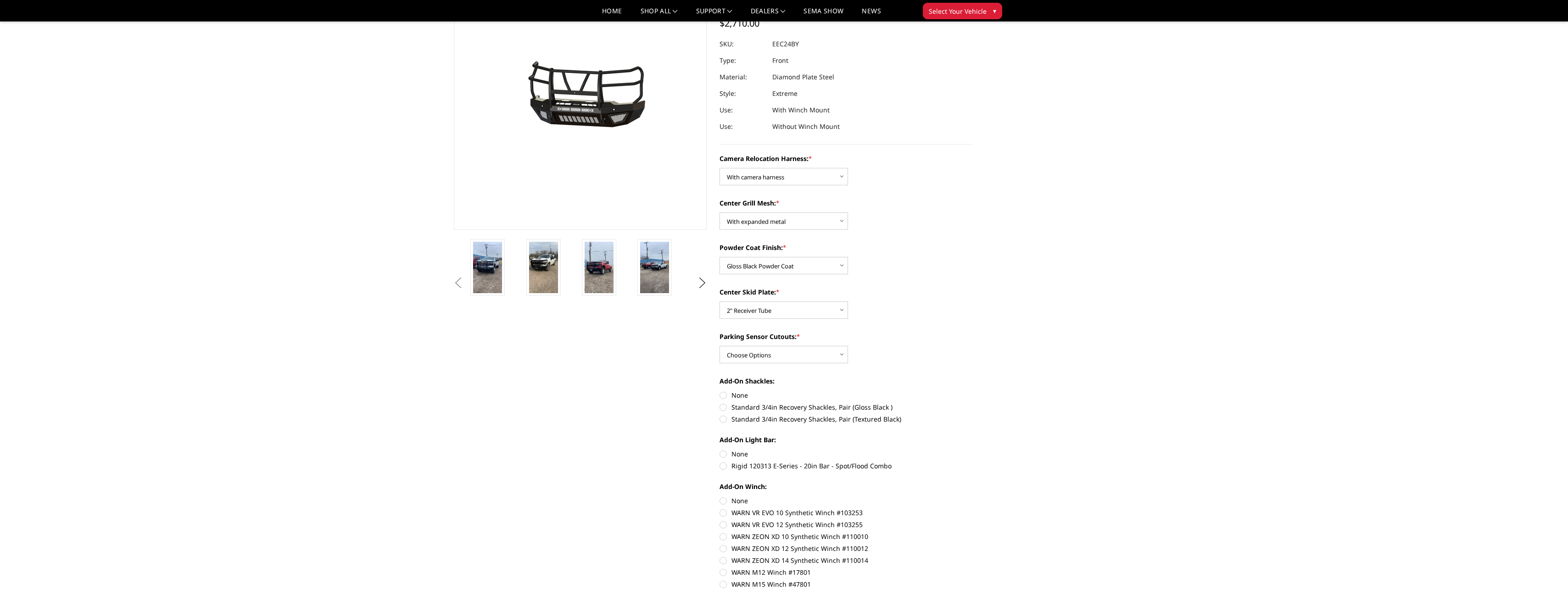
click at [720, 395] on label "None" at bounding box center [846, 396] width 253 height 10
click at [720, 391] on input "None" at bounding box center [720, 391] width 1 height 1
radio input "true"
click at [725, 455] on label "None" at bounding box center [846, 454] width 253 height 10
click at [720, 450] on input "None" at bounding box center [720, 449] width 1 height 1
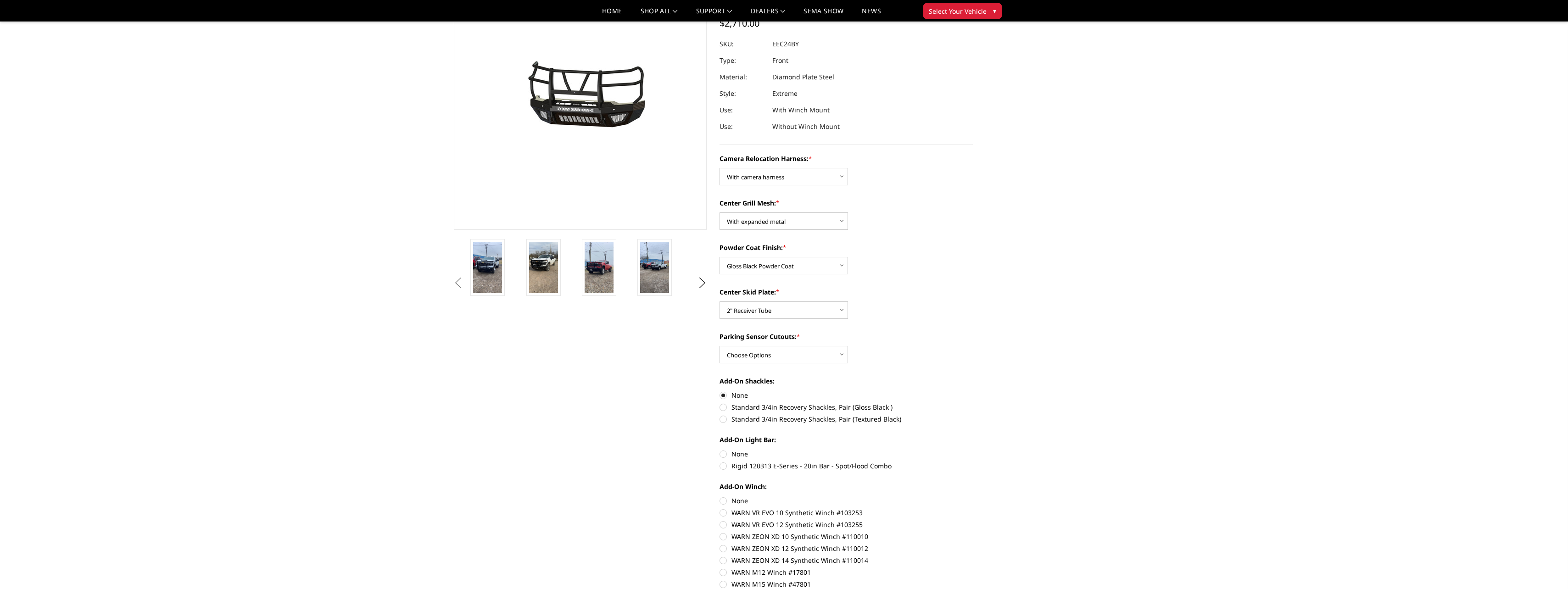
radio input "true"
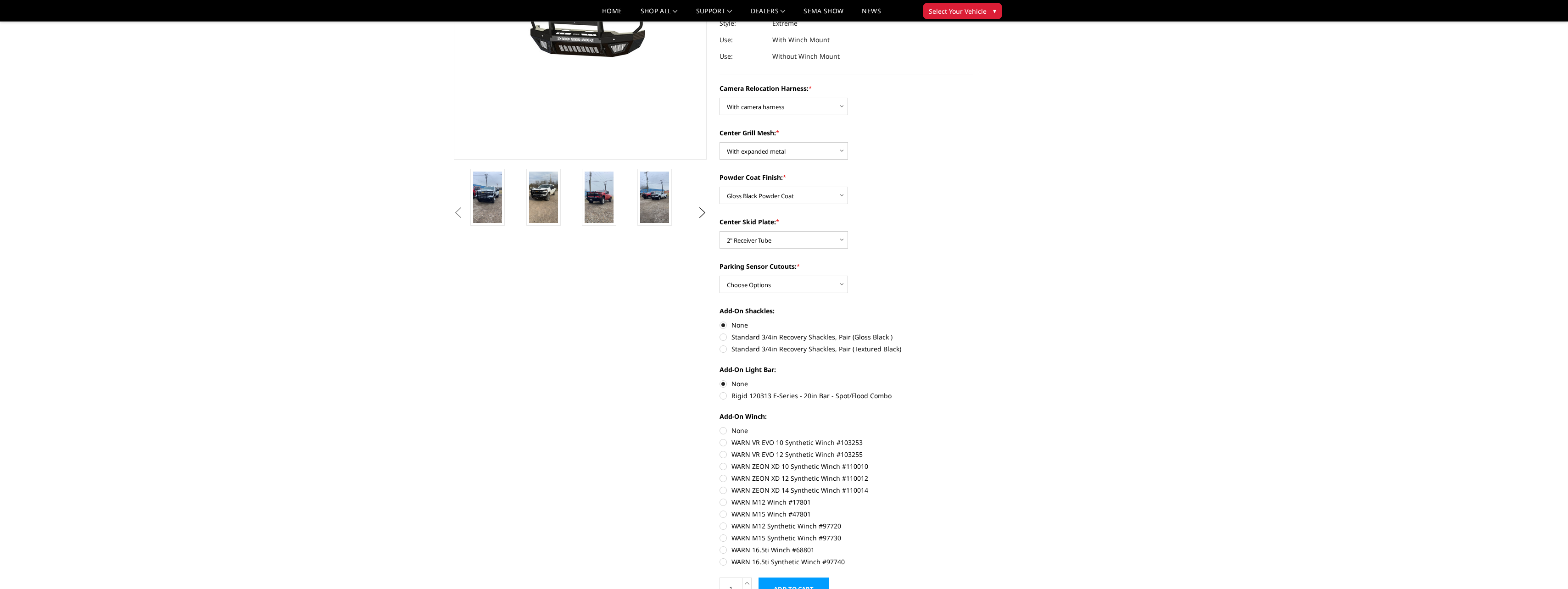
scroll to position [184, 0]
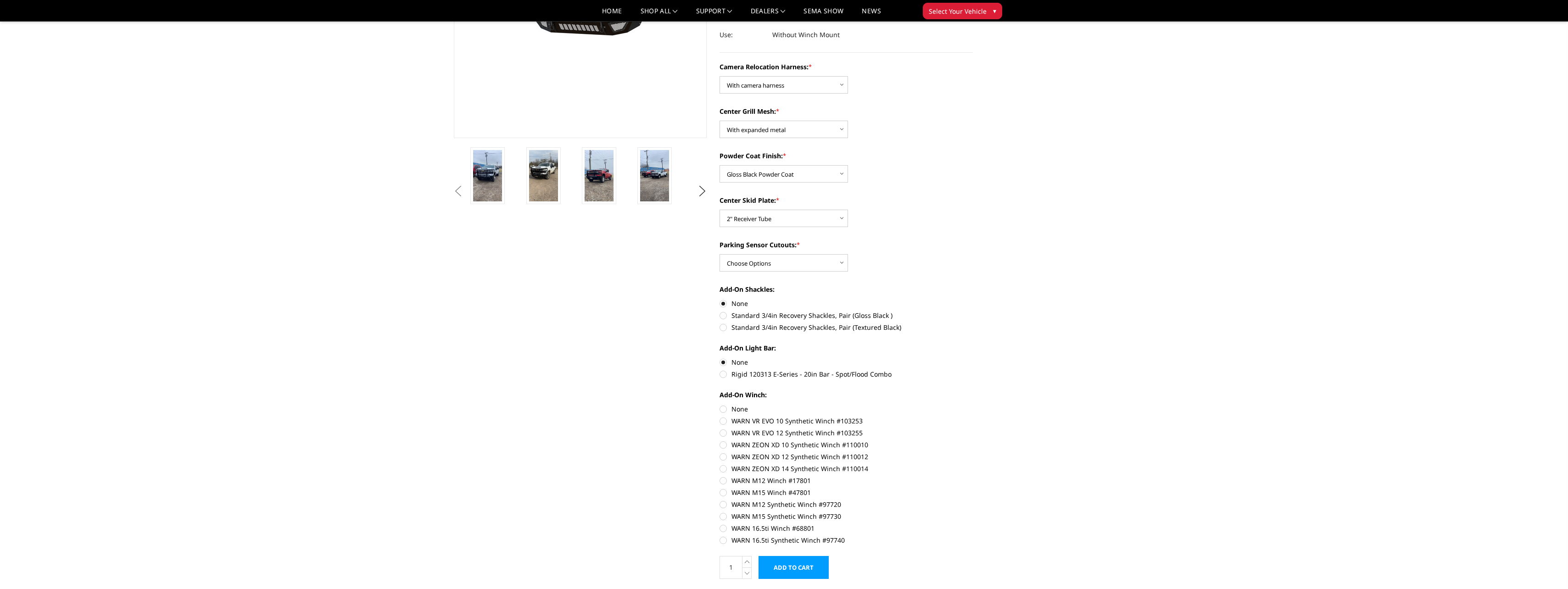
click at [724, 409] on label "None" at bounding box center [846, 409] width 253 height 10
click at [720, 405] on input "None" at bounding box center [720, 404] width 1 height 1
radio input "true"
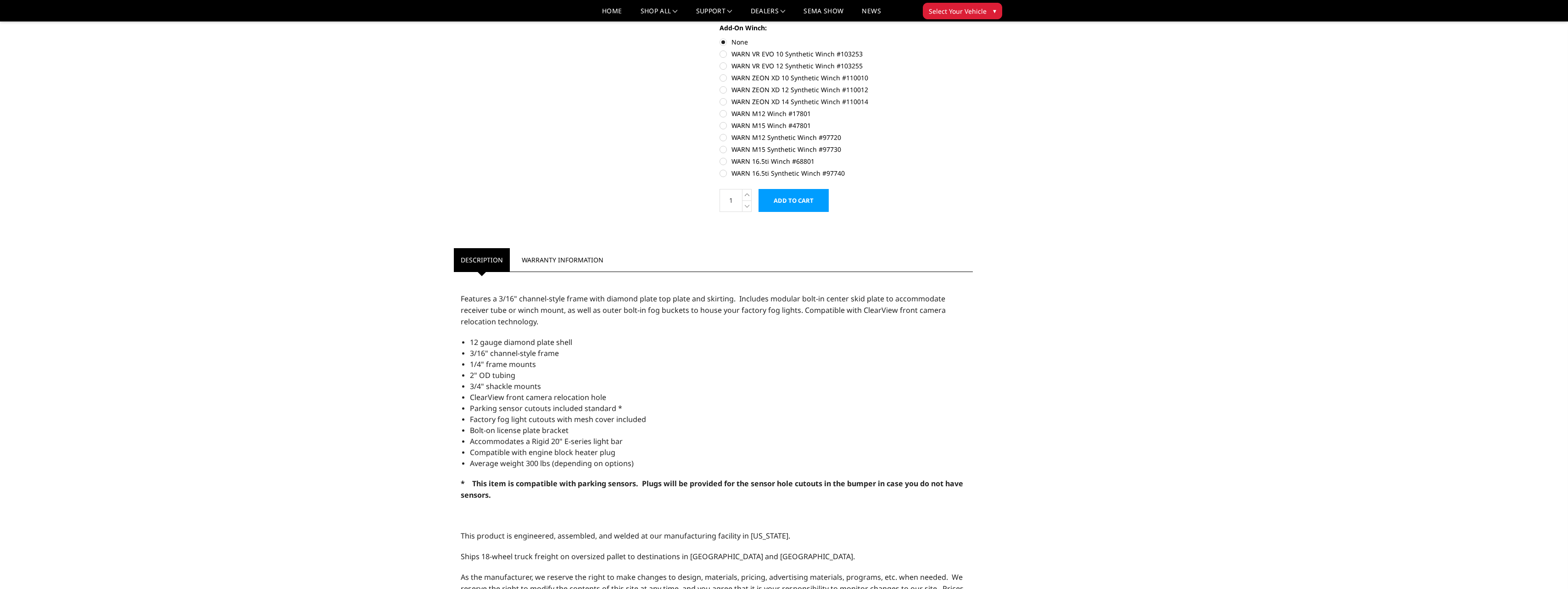
scroll to position [826, 0]
